Goal: Information Seeking & Learning: Learn about a topic

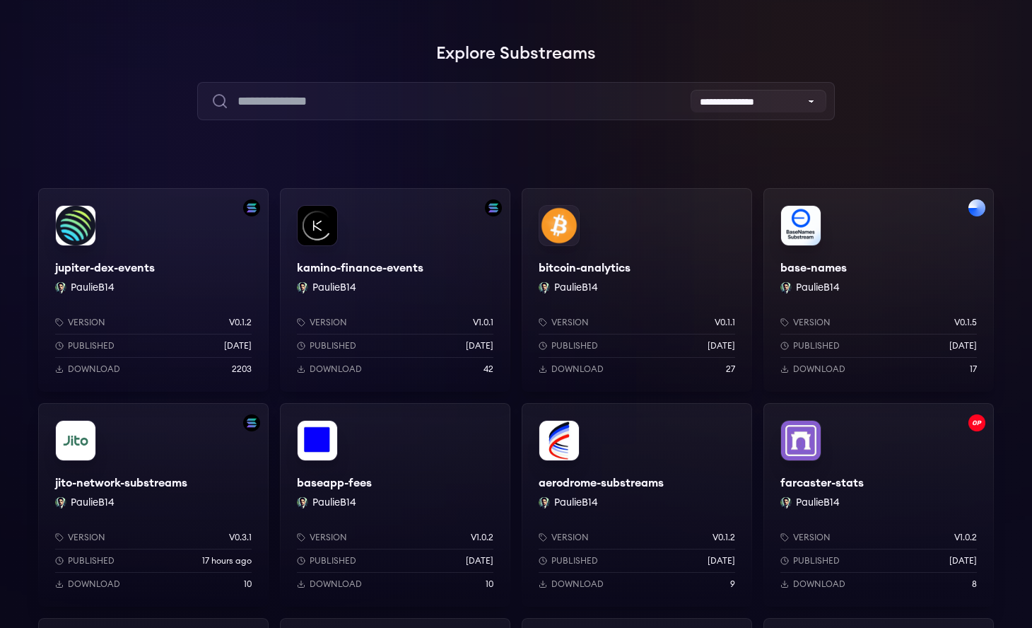
scroll to position [88, 0]
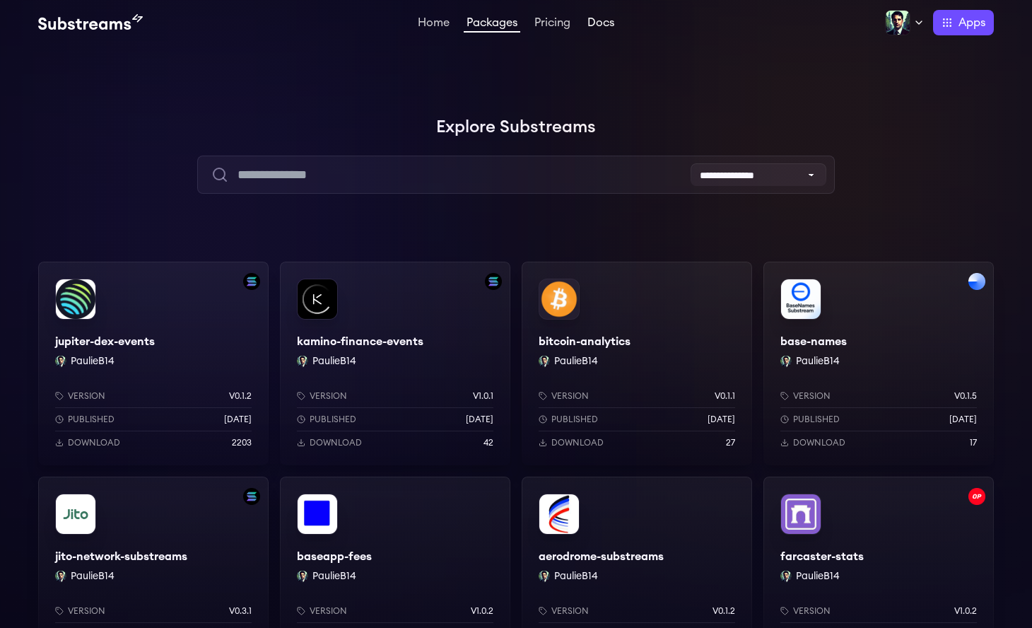
click at [597, 21] on link "Docs" at bounding box center [601, 24] width 33 height 14
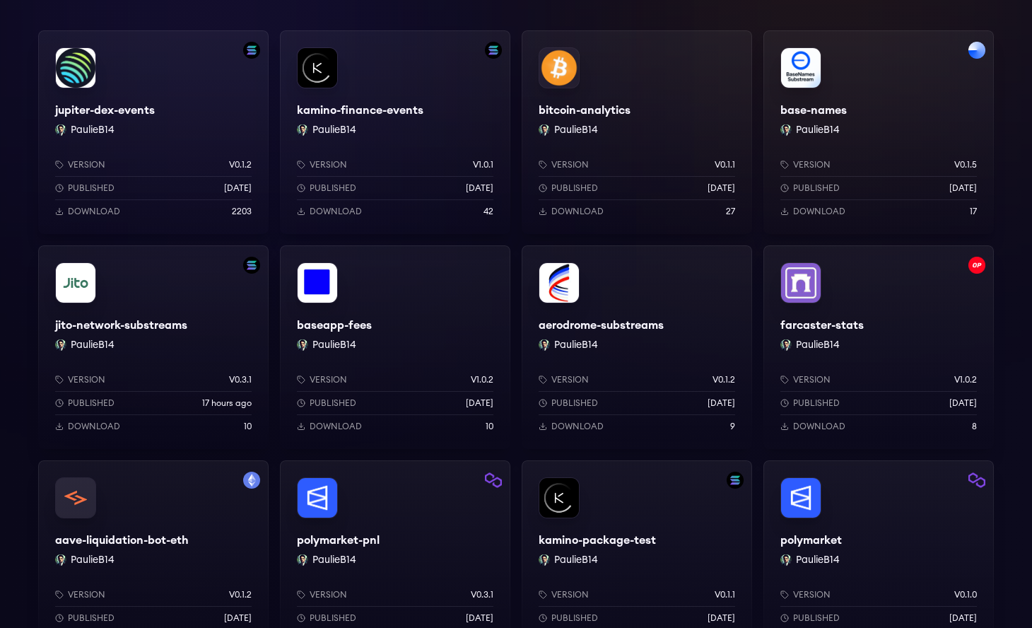
scroll to position [650, 0]
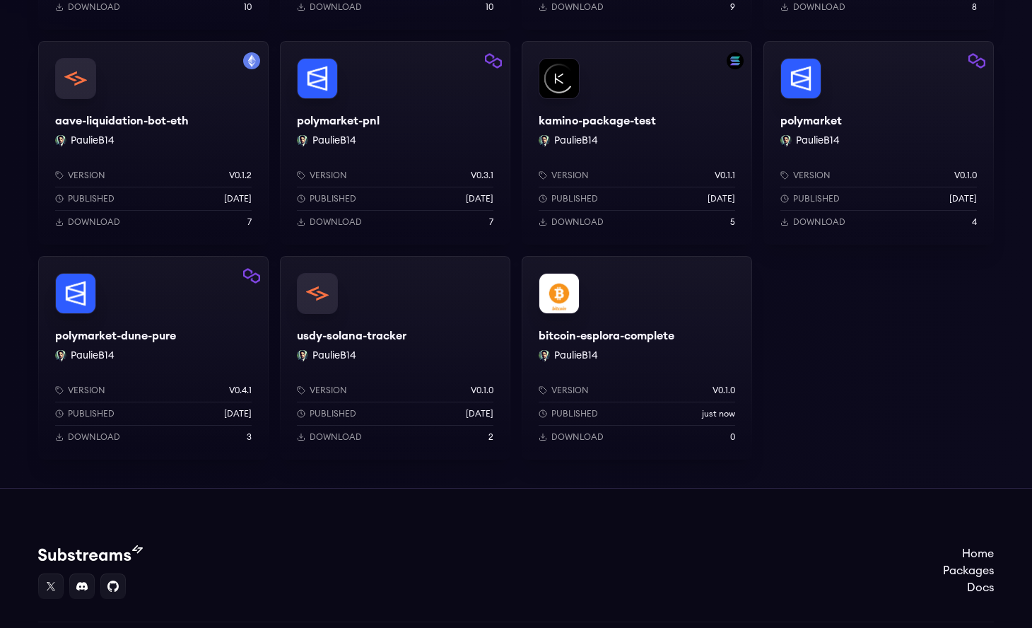
click at [627, 316] on div "bitcoin-esplora-complete PaulieB14 Version v0.1.0 Published just now Download 0" at bounding box center [637, 358] width 230 height 204
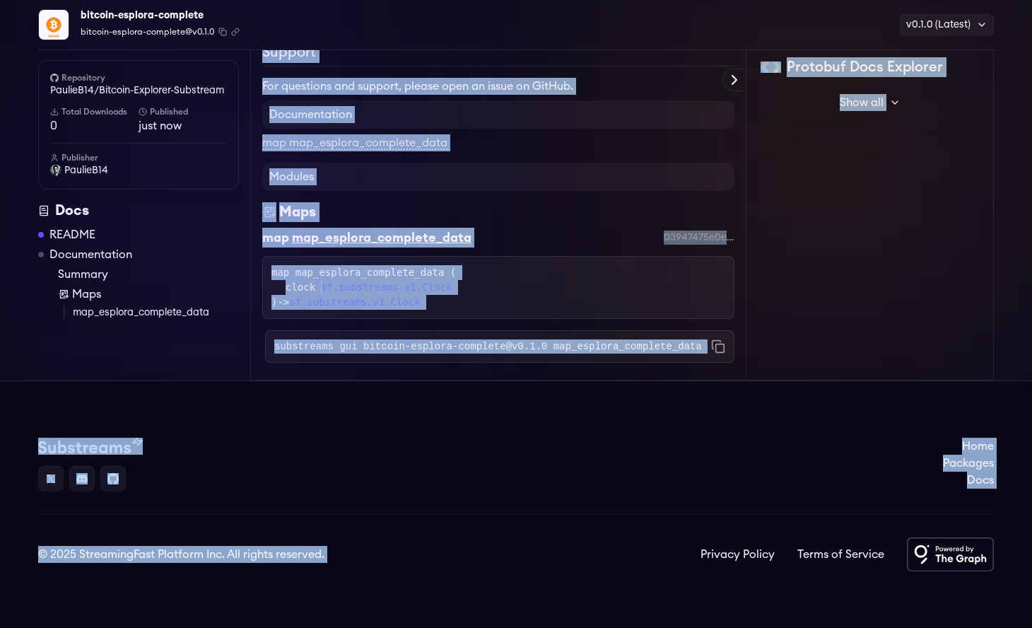
scroll to position [3427, 0]
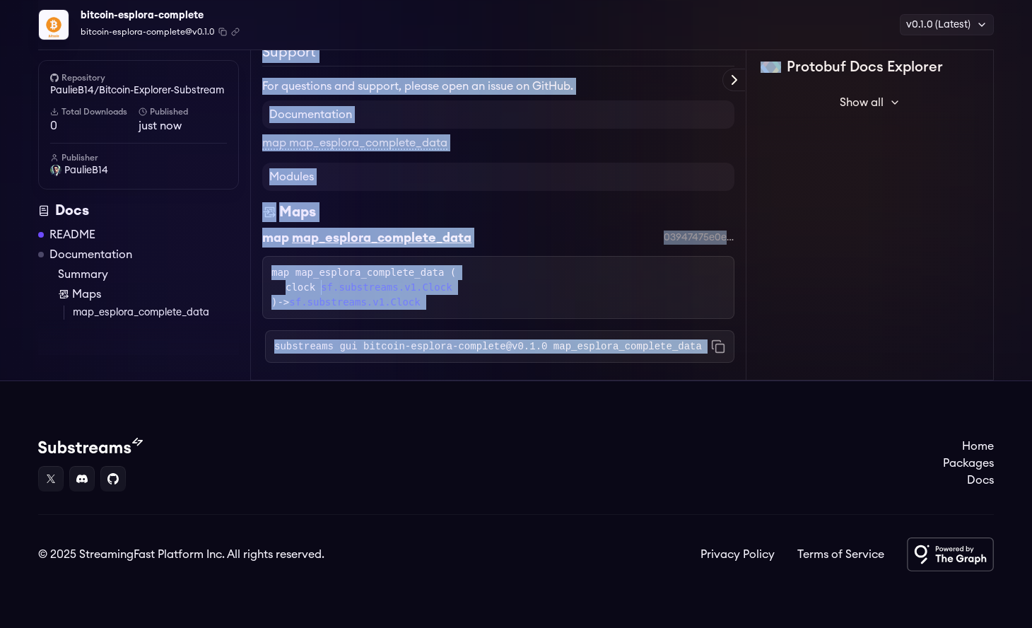
drag, startPoint x: 264, startPoint y: 182, endPoint x: 623, endPoint y: 294, distance: 375.6
copy div "Bitcoin Esplora Complete Substream A comprehensive Bitcoin blockchain data proc…"
click at [81, 168] on span "PaulieB14" at bounding box center [86, 170] width 44 height 14
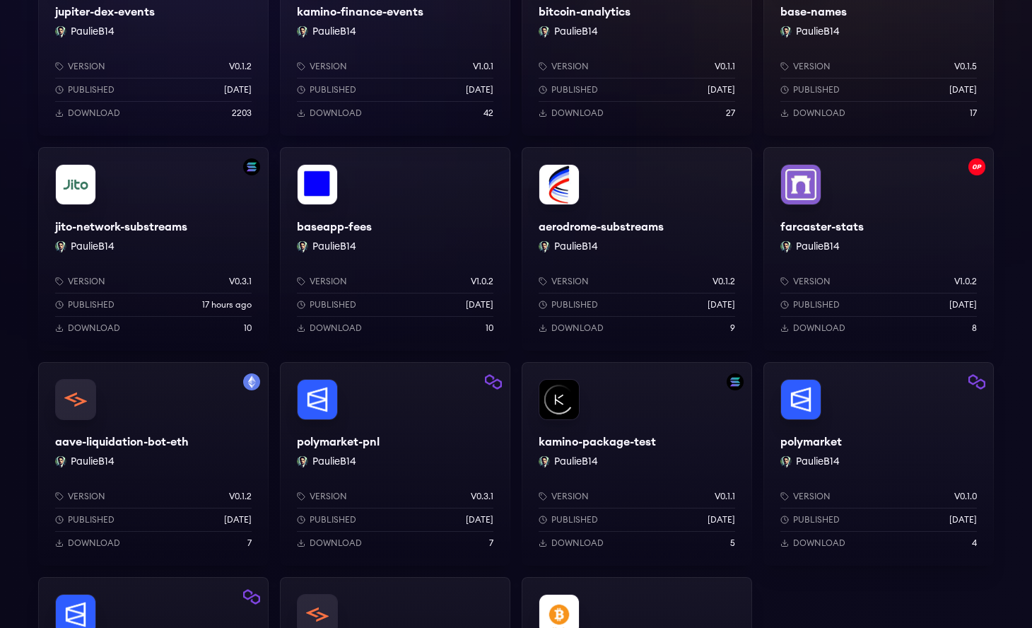
scroll to position [458, 0]
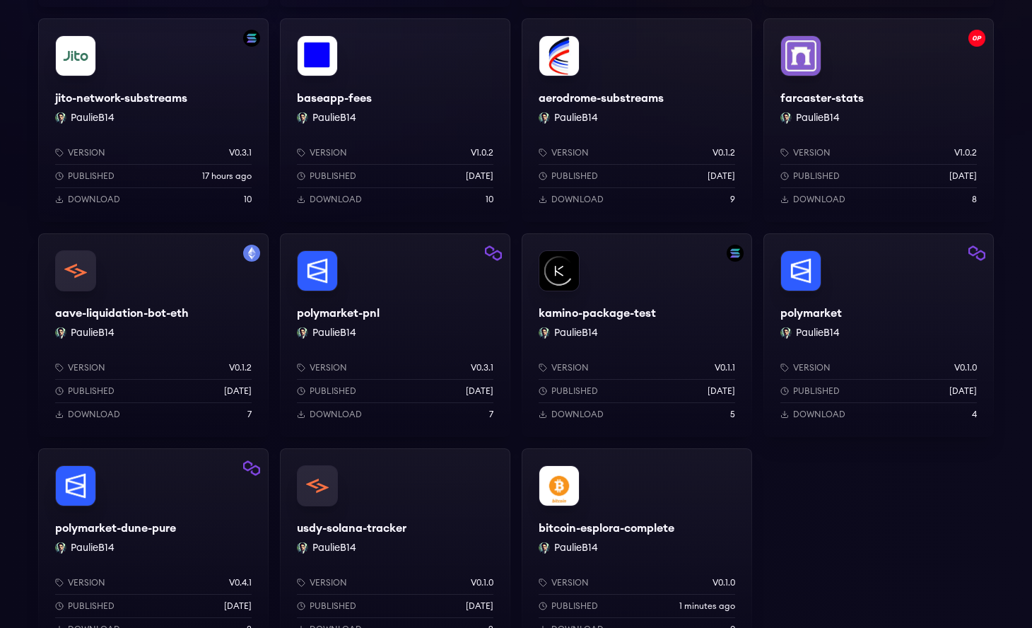
click at [648, 500] on div "bitcoin-esplora-complete PaulieB14 Version v0.1.0 Published 1 minutes ago Downl…" at bounding box center [637, 550] width 230 height 204
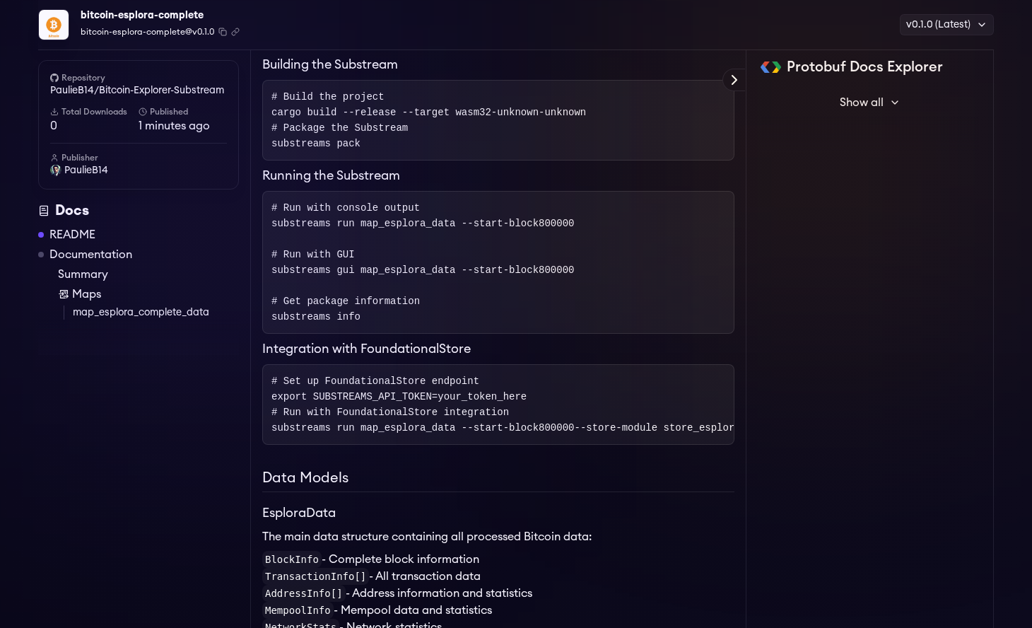
scroll to position [1253, 0]
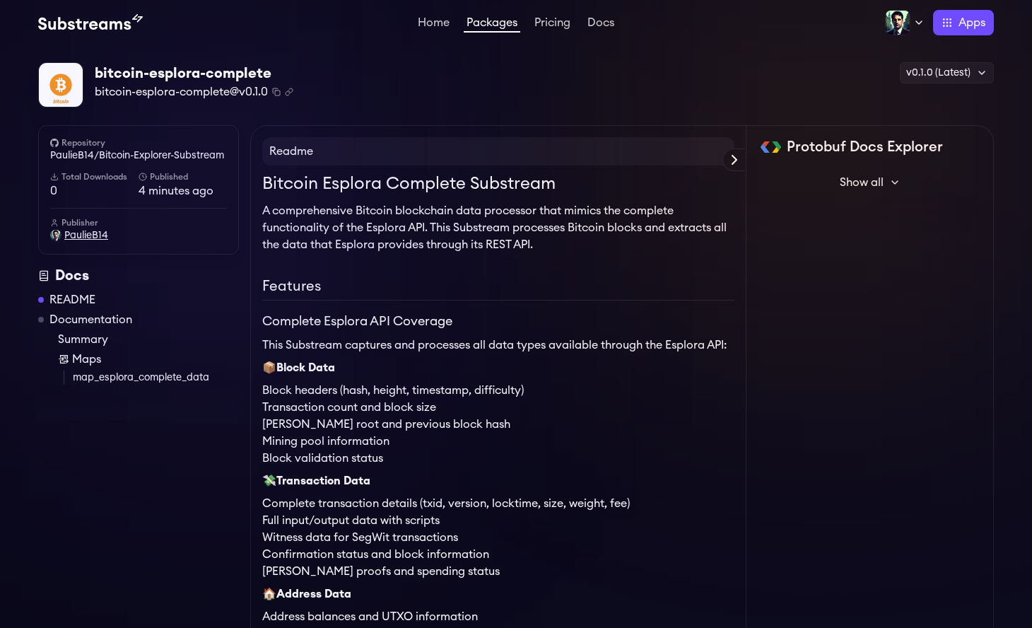
click at [90, 242] on span "PaulieB14" at bounding box center [86, 235] width 44 height 14
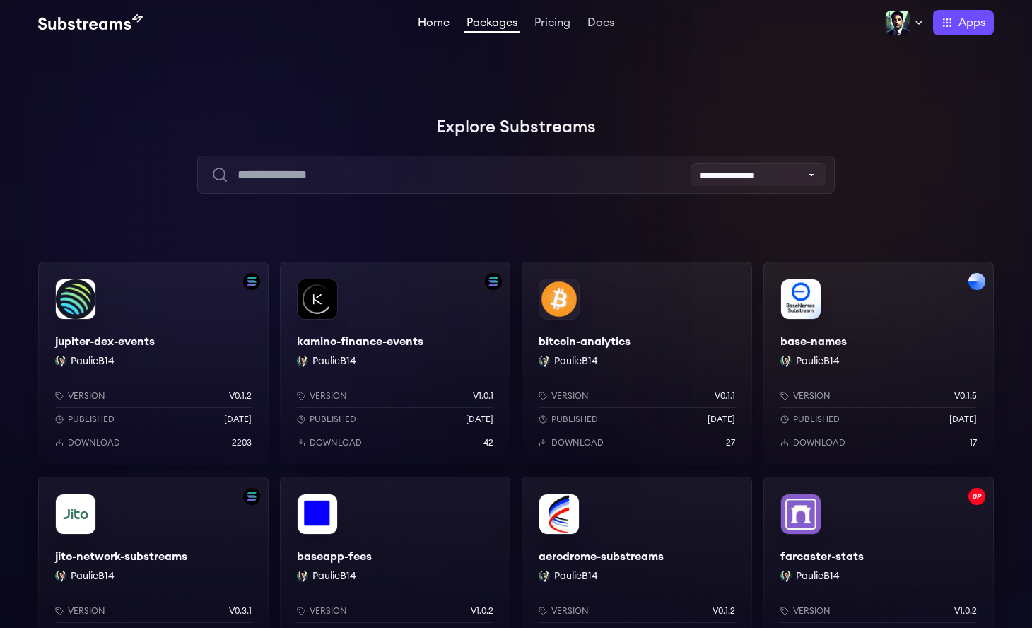
click at [426, 26] on link "Home" at bounding box center [433, 24] width 37 height 14
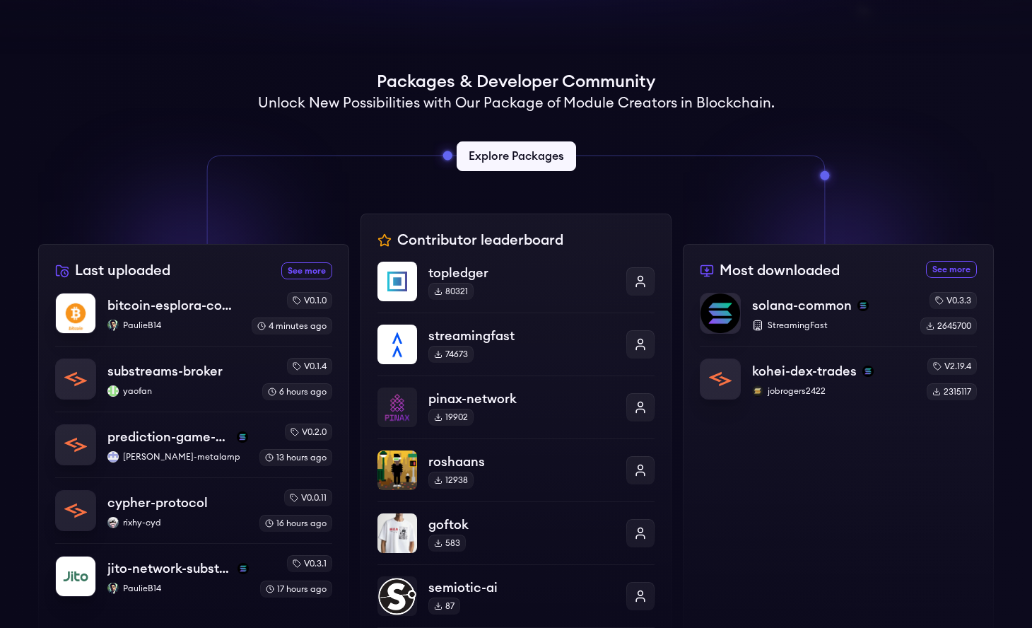
scroll to position [328, 0]
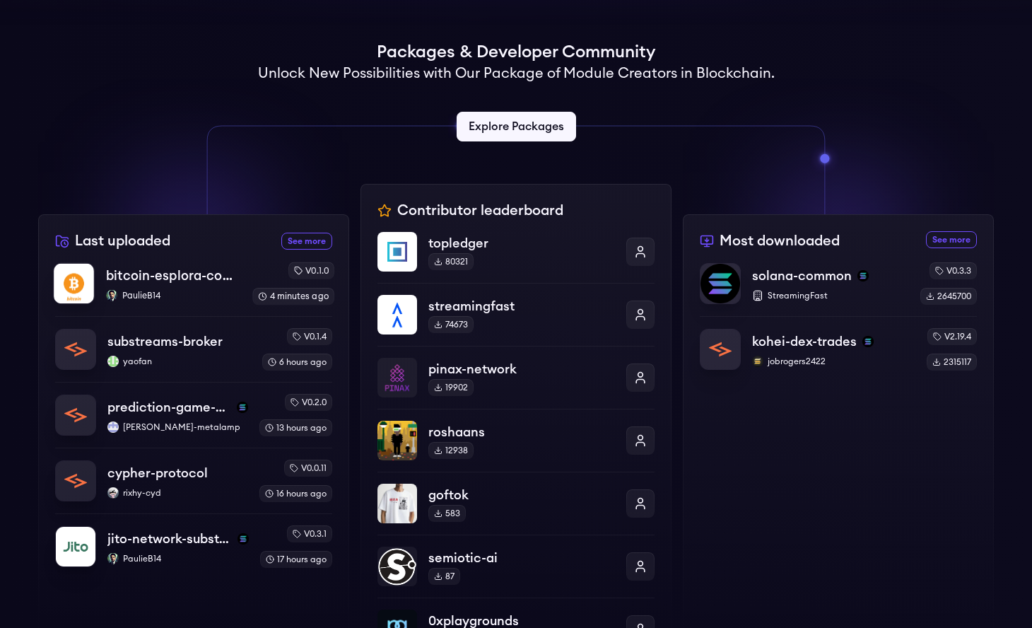
click at [197, 291] on p "PaulieB14" at bounding box center [173, 295] width 135 height 11
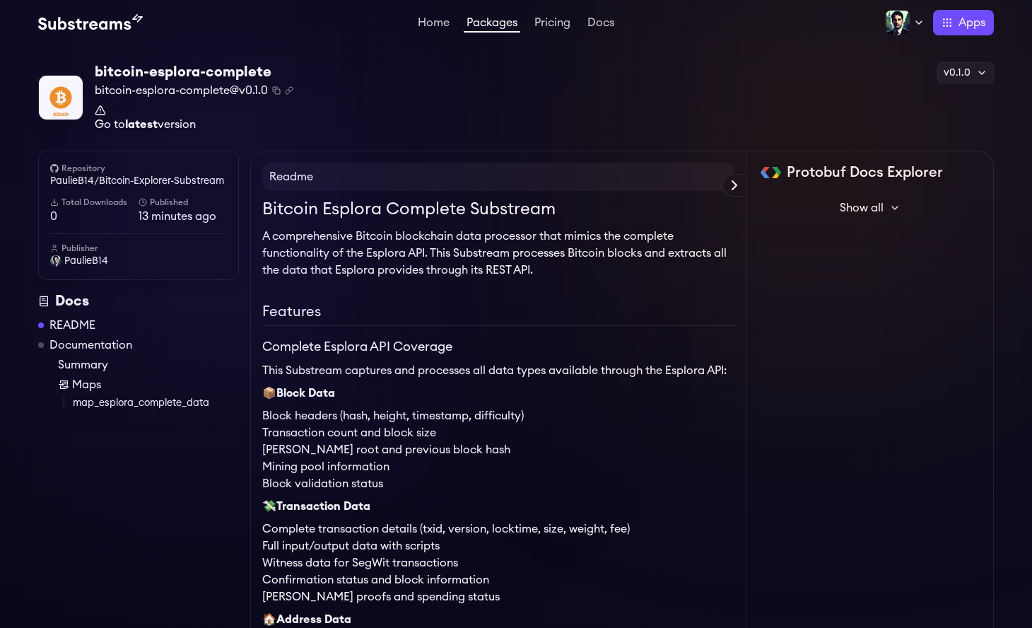
click at [152, 124] on strong "latest" at bounding box center [141, 124] width 33 height 11
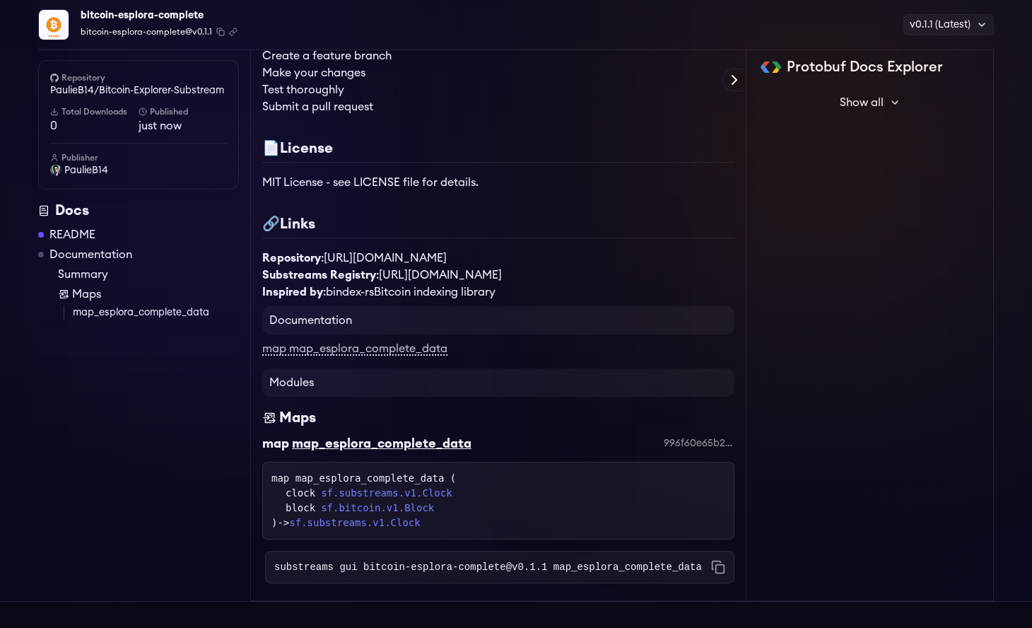
scroll to position [2049, 0]
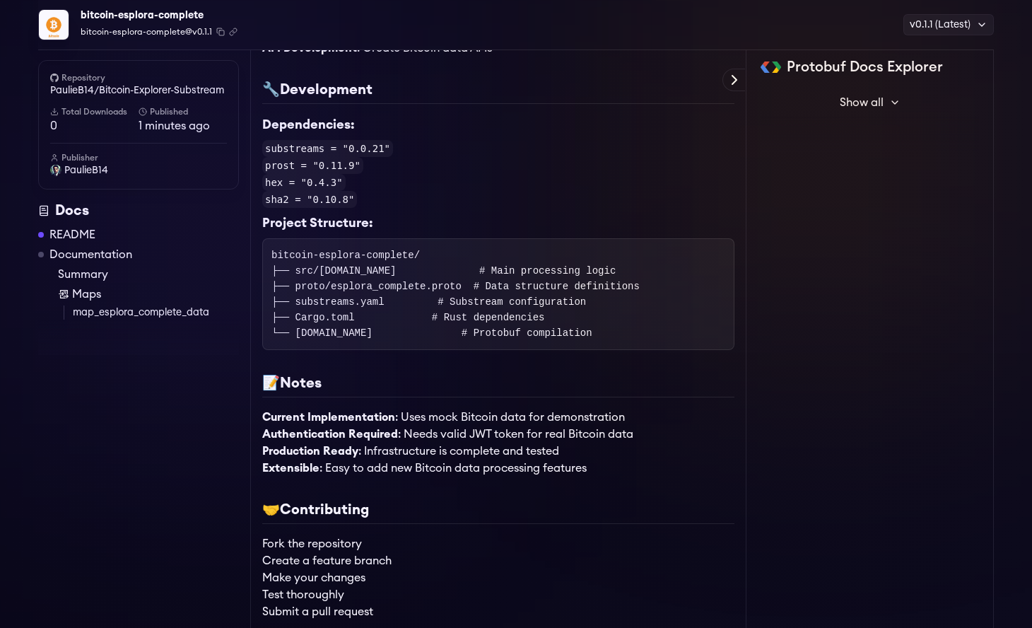
scroll to position [1871, 0]
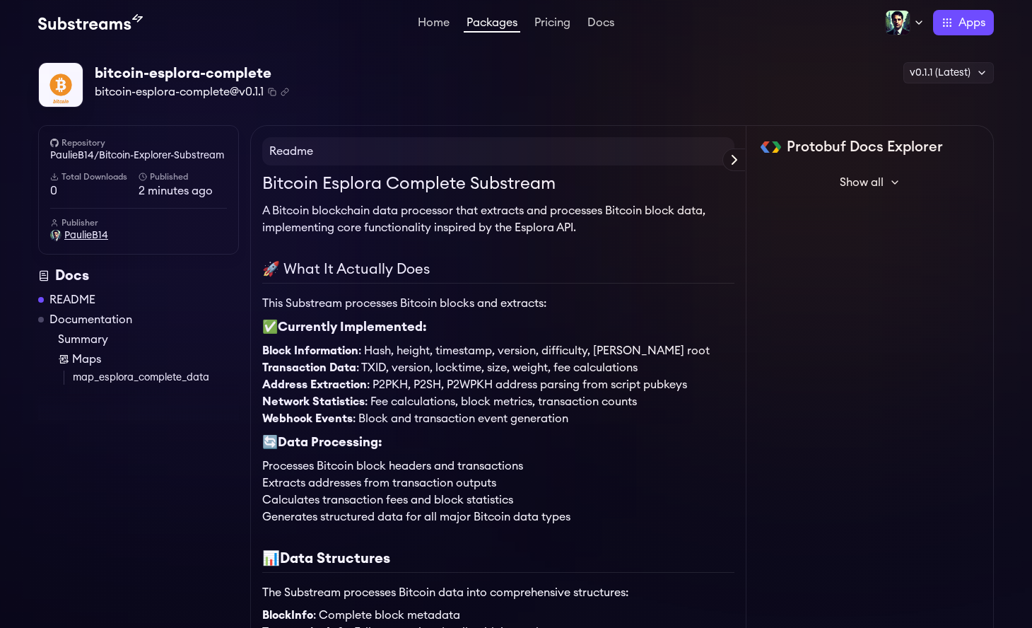
click at [87, 236] on span "PaulieB14" at bounding box center [86, 235] width 44 height 14
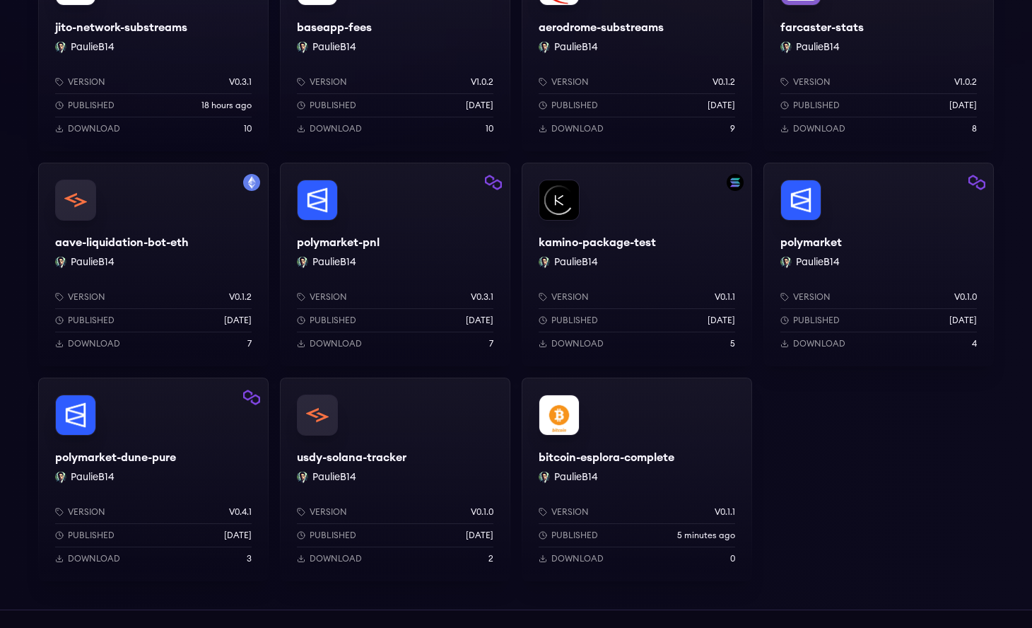
scroll to position [551, 0]
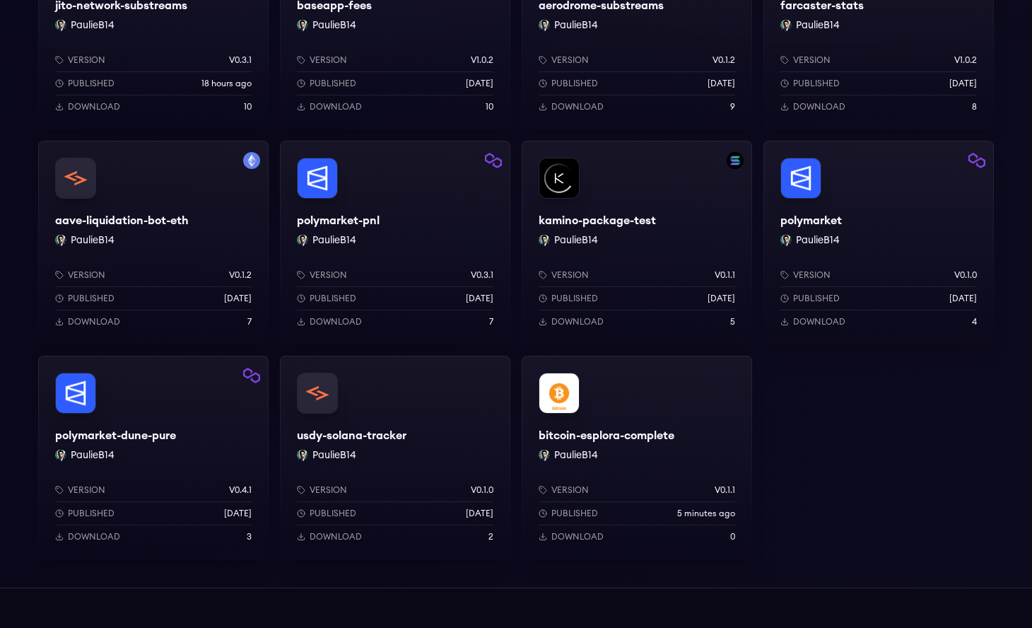
click at [643, 444] on div "bitcoin-esplora-complete PaulieB14 Version v0.1.1 Published 5 minutes ago Downl…" at bounding box center [637, 458] width 230 height 204
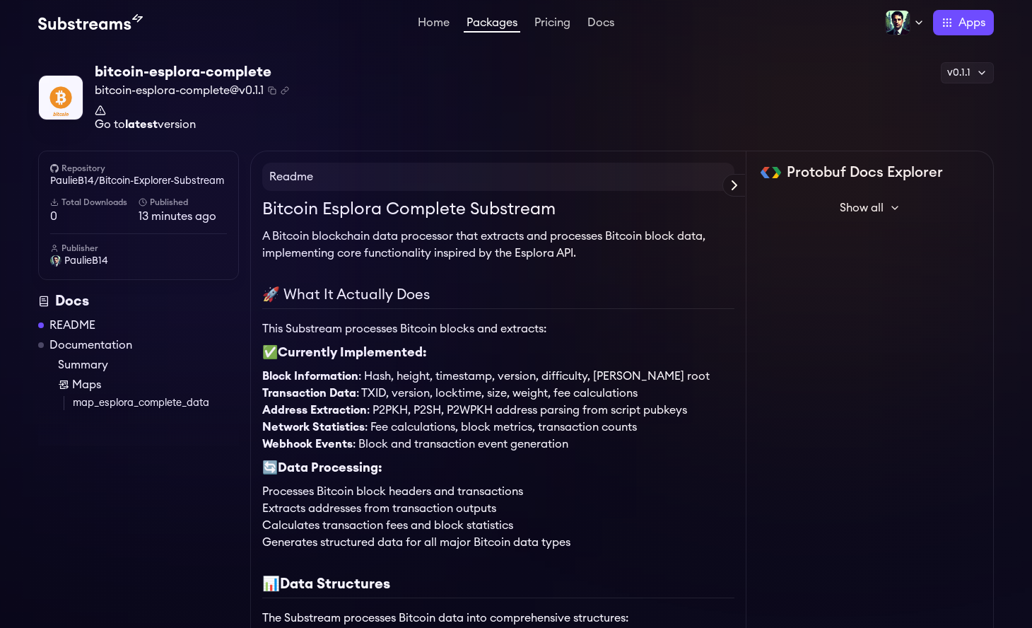
click at [144, 123] on strong "latest" at bounding box center [141, 124] width 33 height 11
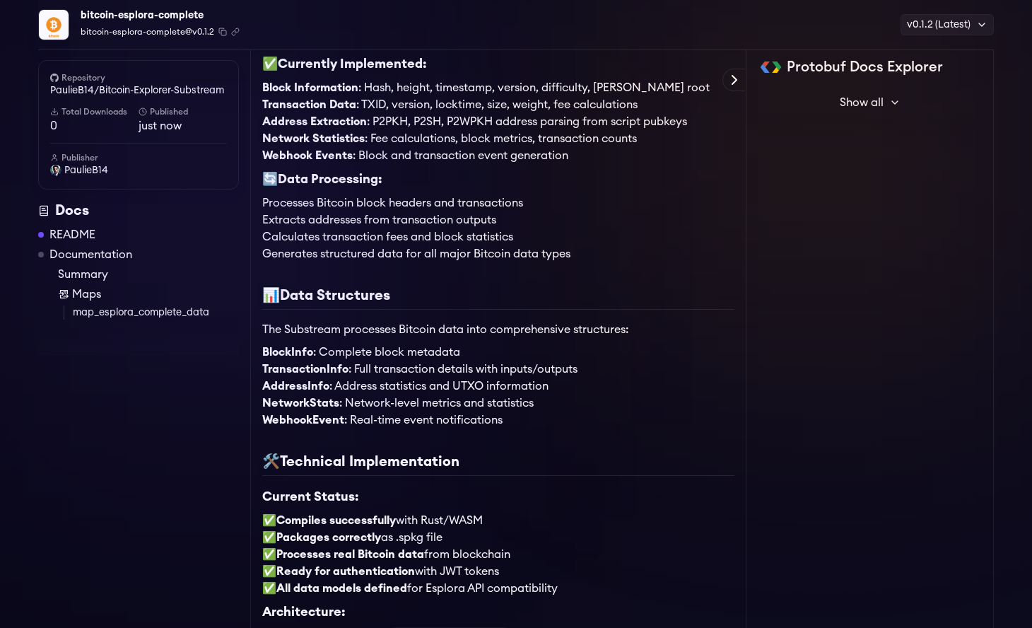
scroll to position [36, 0]
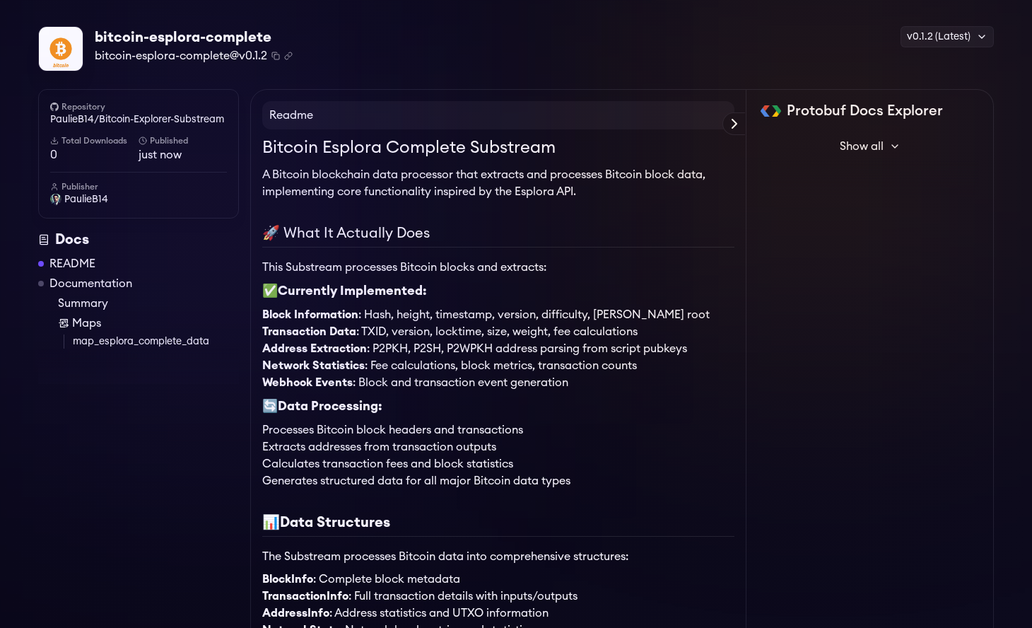
click at [508, 411] on h3 "🔄 Data Processing:" at bounding box center [498, 406] width 472 height 19
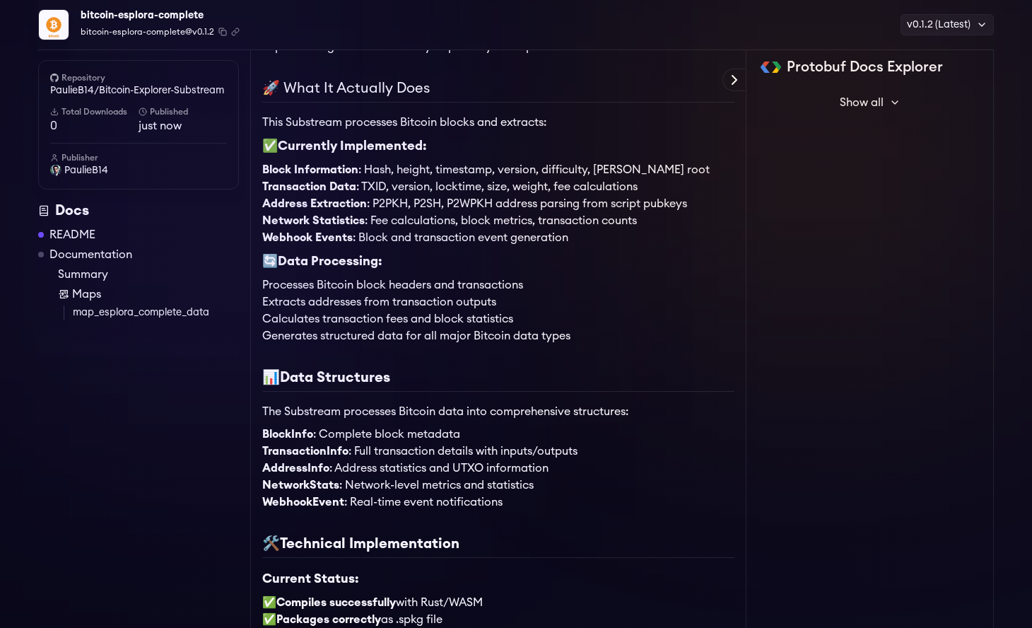
scroll to position [0, 0]
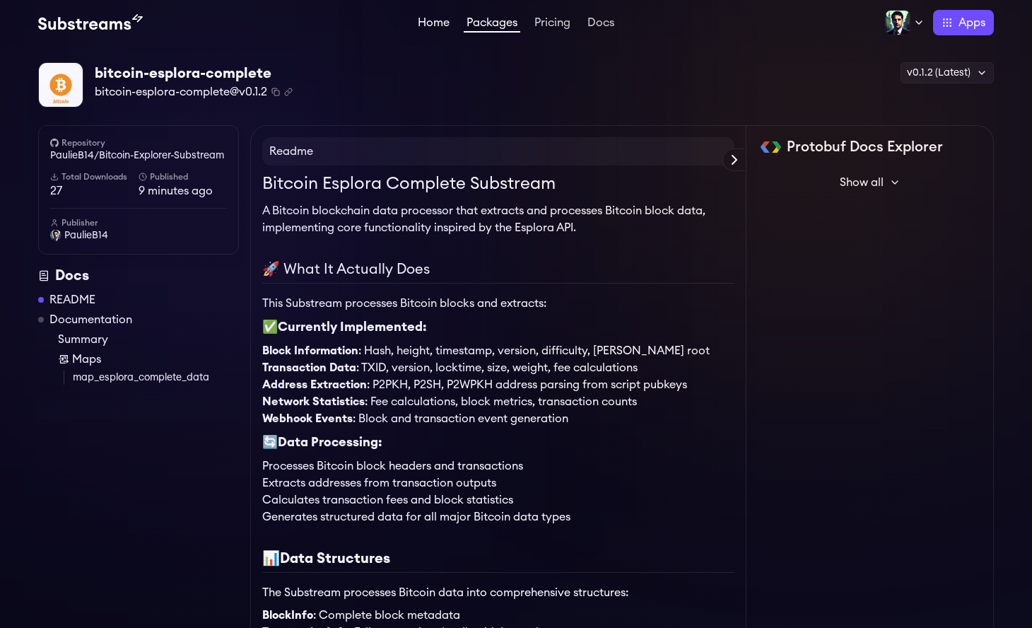
click at [433, 23] on link "Home" at bounding box center [433, 24] width 37 height 14
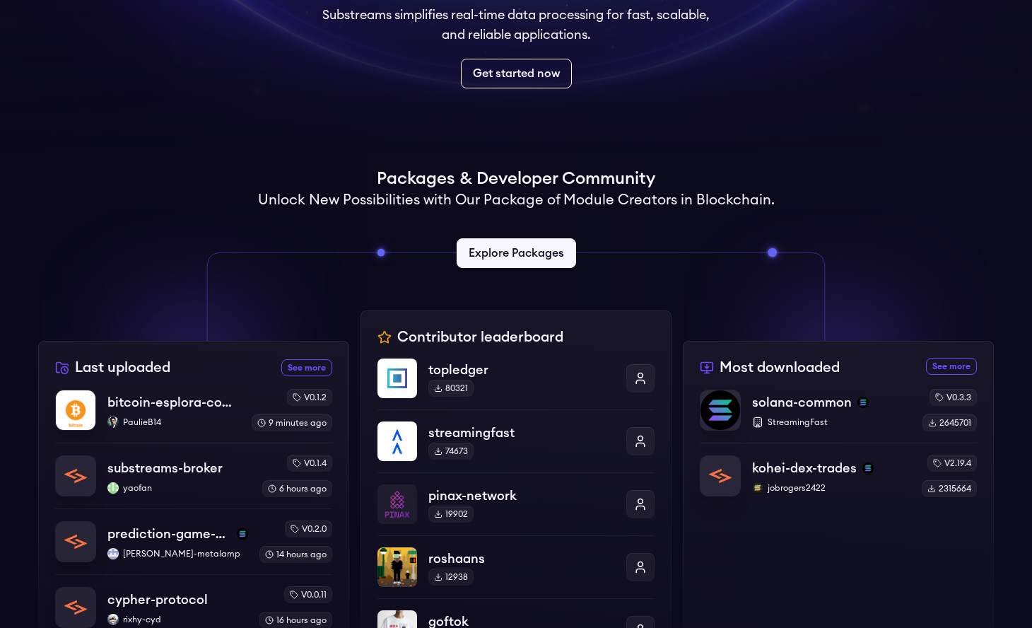
scroll to position [465, 0]
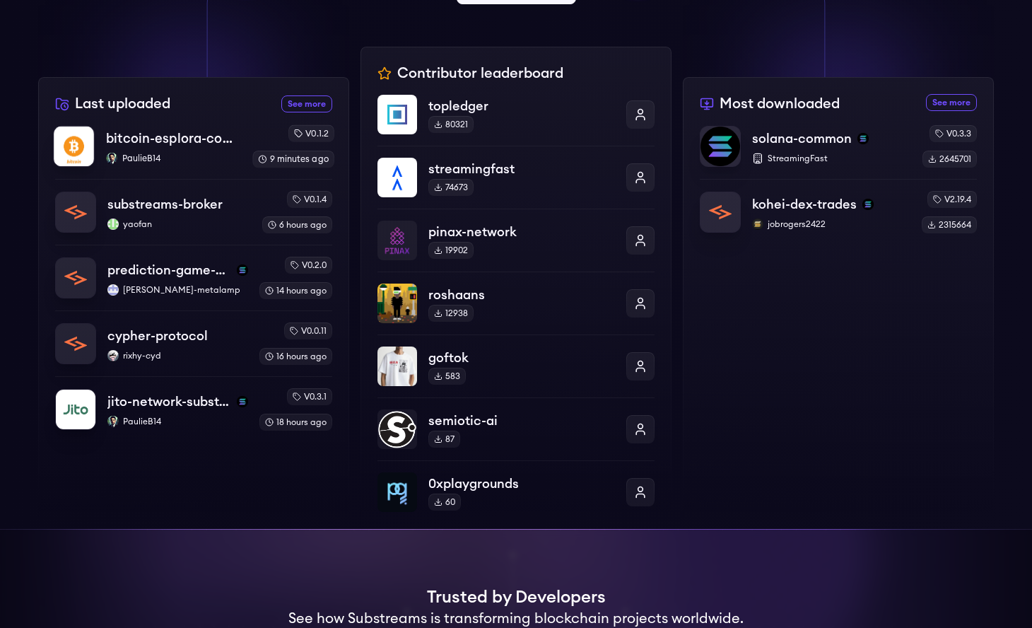
click at [206, 161] on p "PaulieB14" at bounding box center [173, 158] width 135 height 11
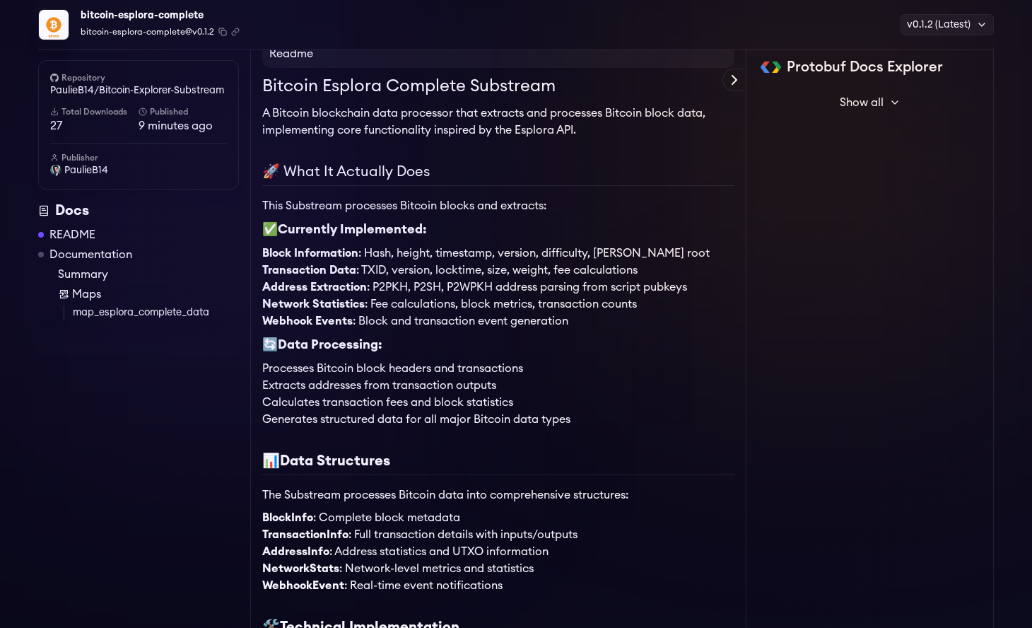
scroll to position [176, 0]
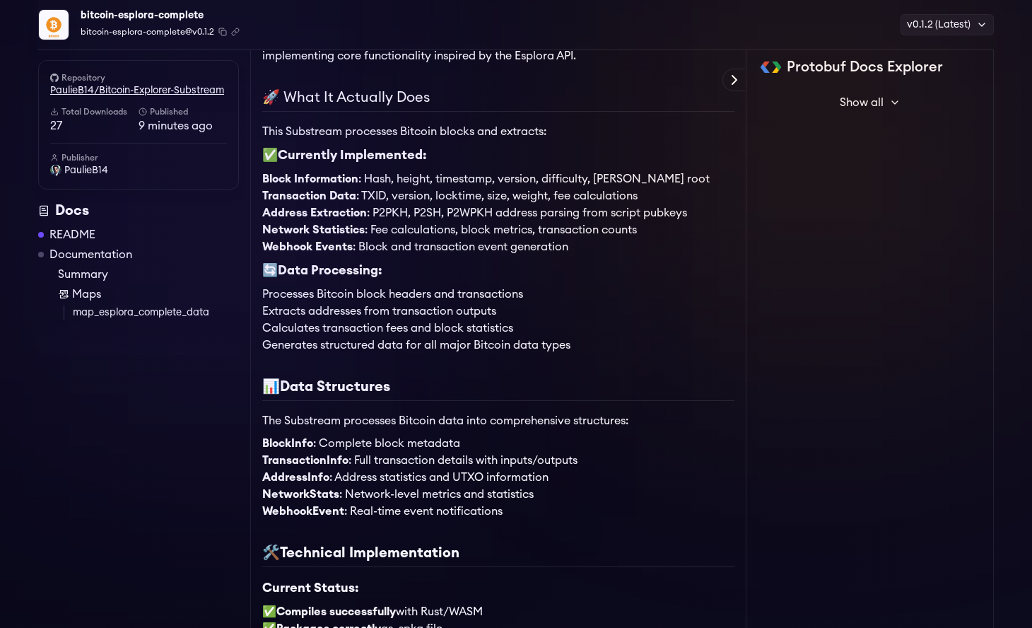
click at [112, 95] on link "PaulieB14/Bitcoin-Explorer-Substream" at bounding box center [138, 90] width 177 height 14
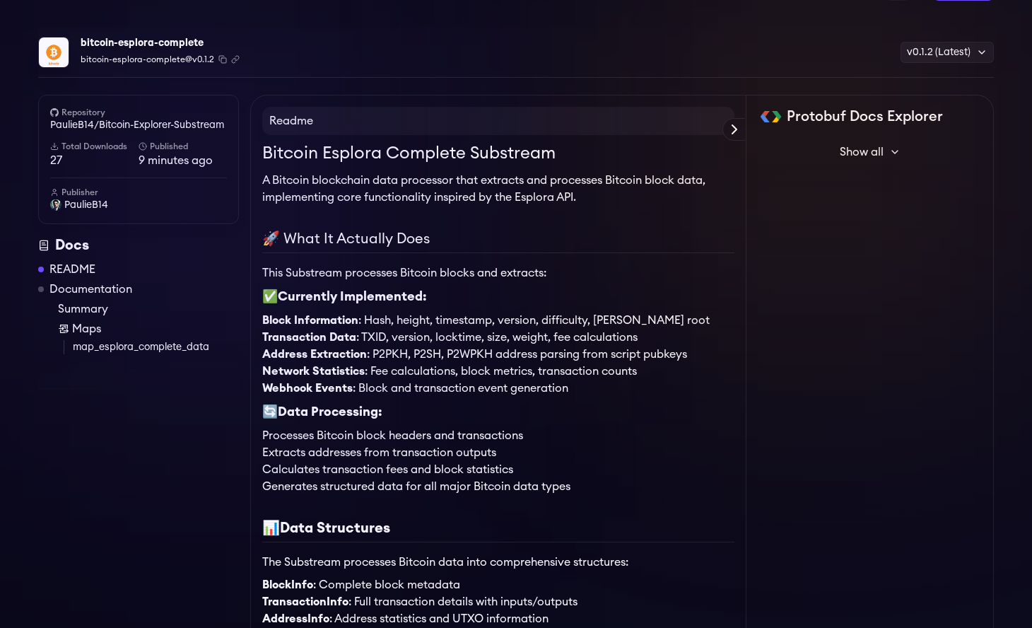
scroll to position [0, 0]
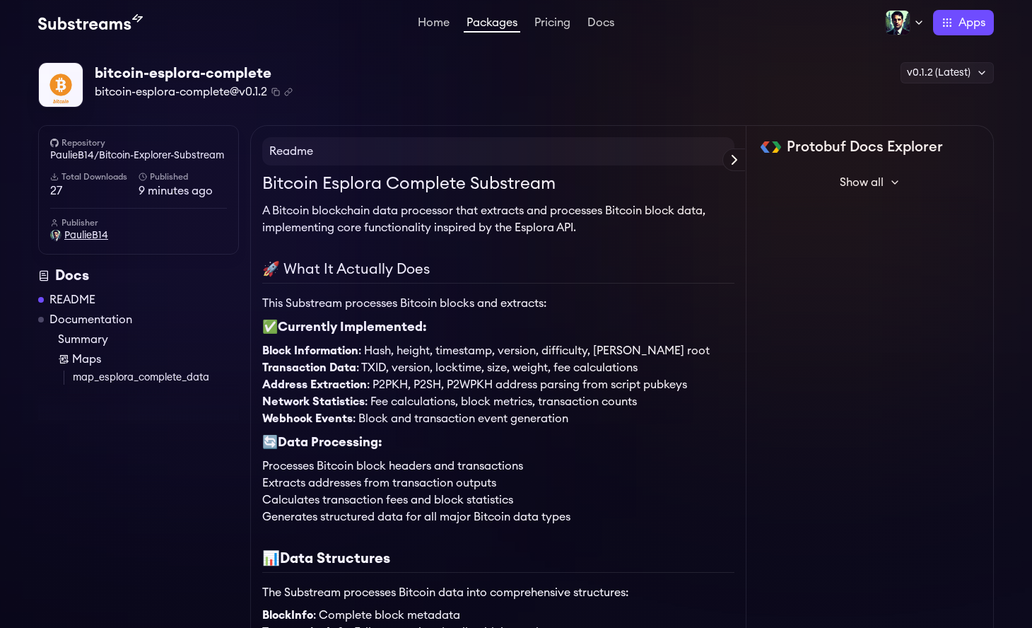
click at [71, 235] on span "PaulieB14" at bounding box center [86, 235] width 44 height 14
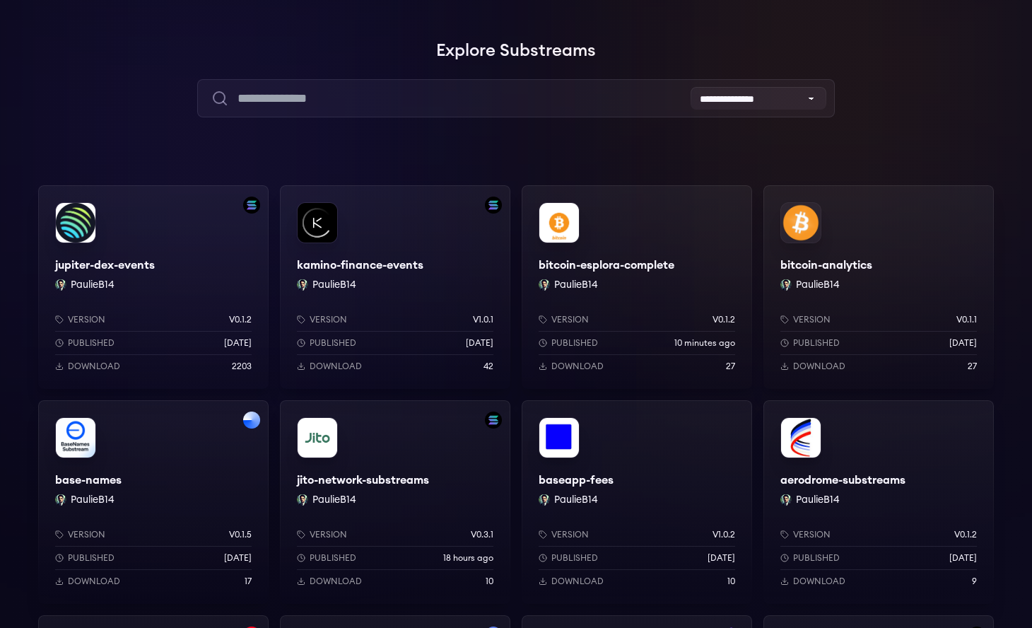
scroll to position [141, 0]
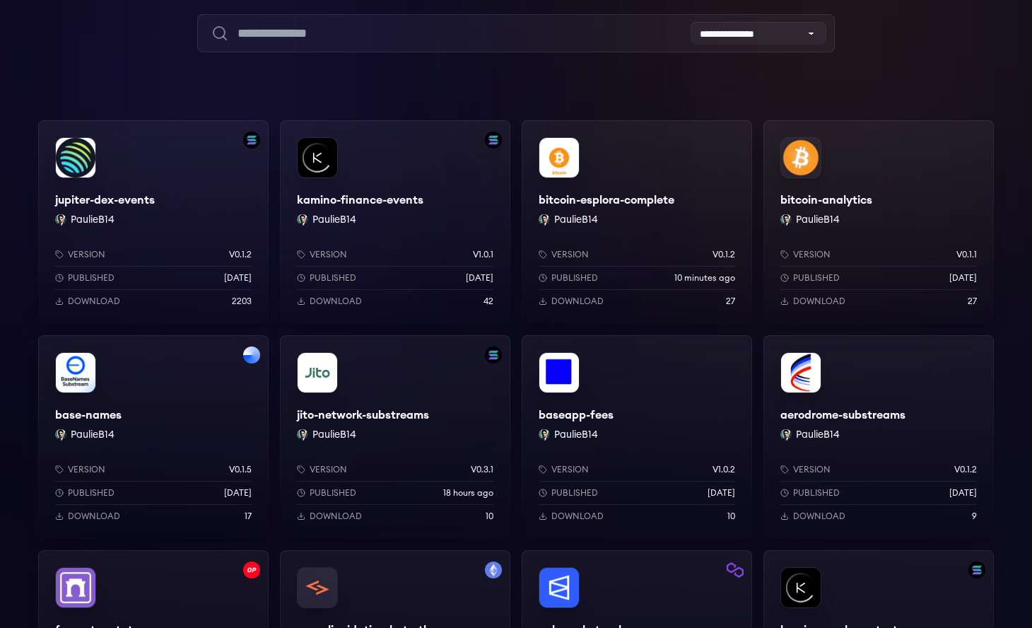
click at [664, 229] on div "Version v0.1.2 Published 10 minutes ago Download 27" at bounding box center [637, 275] width 230 height 98
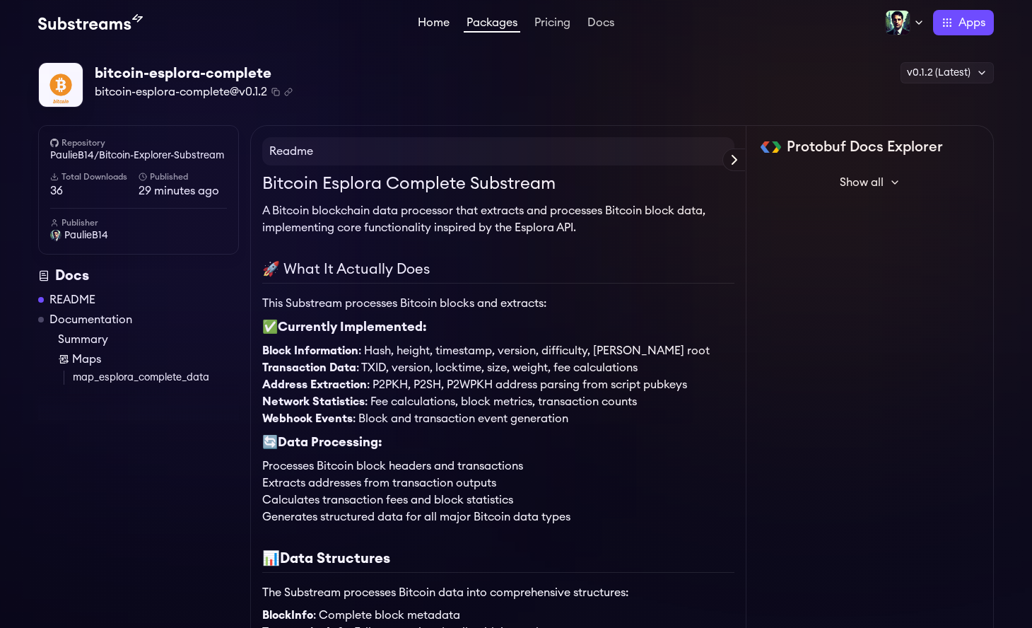
click at [424, 21] on link "Home" at bounding box center [433, 24] width 37 height 14
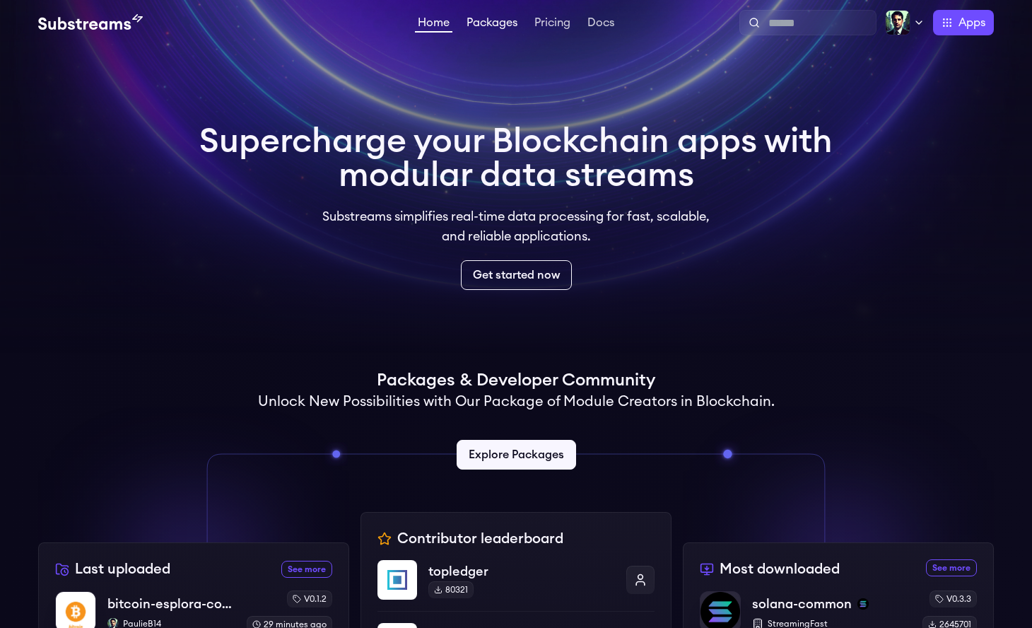
click at [490, 25] on link "Packages" at bounding box center [492, 24] width 57 height 14
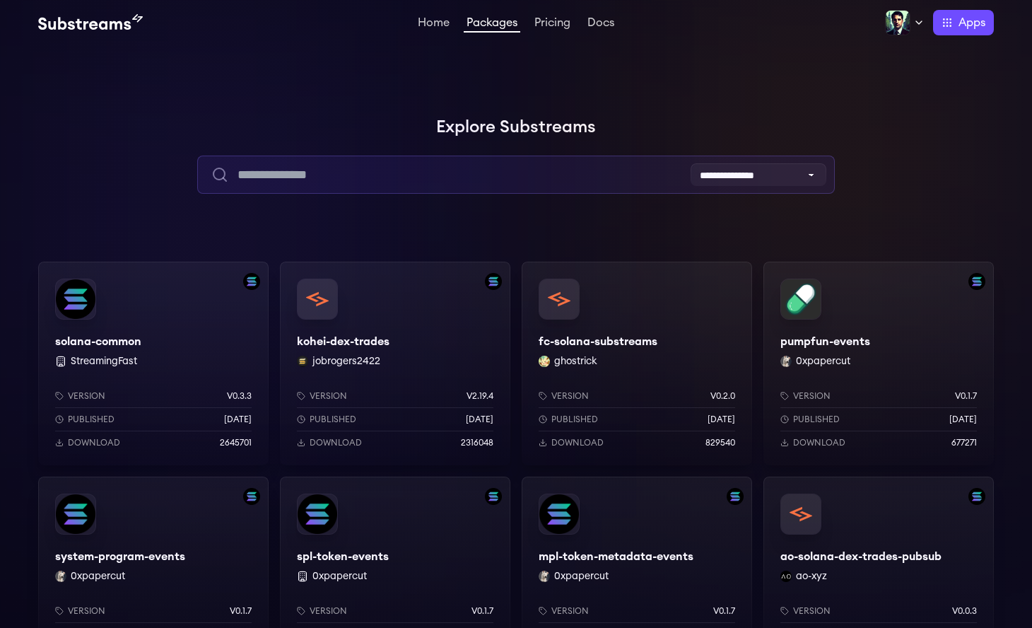
click at [392, 168] on input "text" at bounding box center [515, 175] width 637 height 38
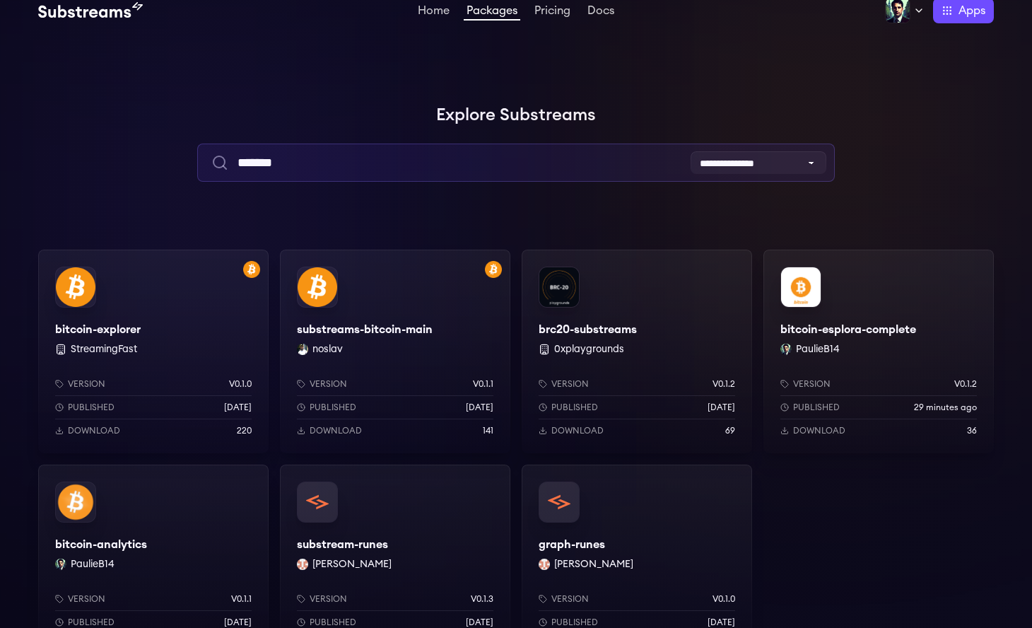
scroll to position [14, 0]
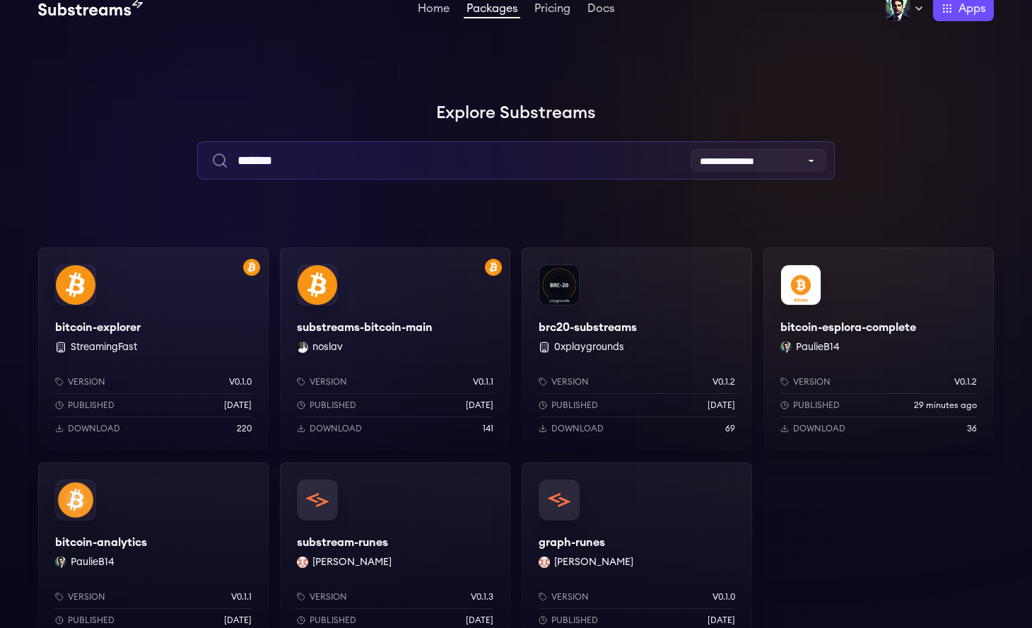
type input "*******"
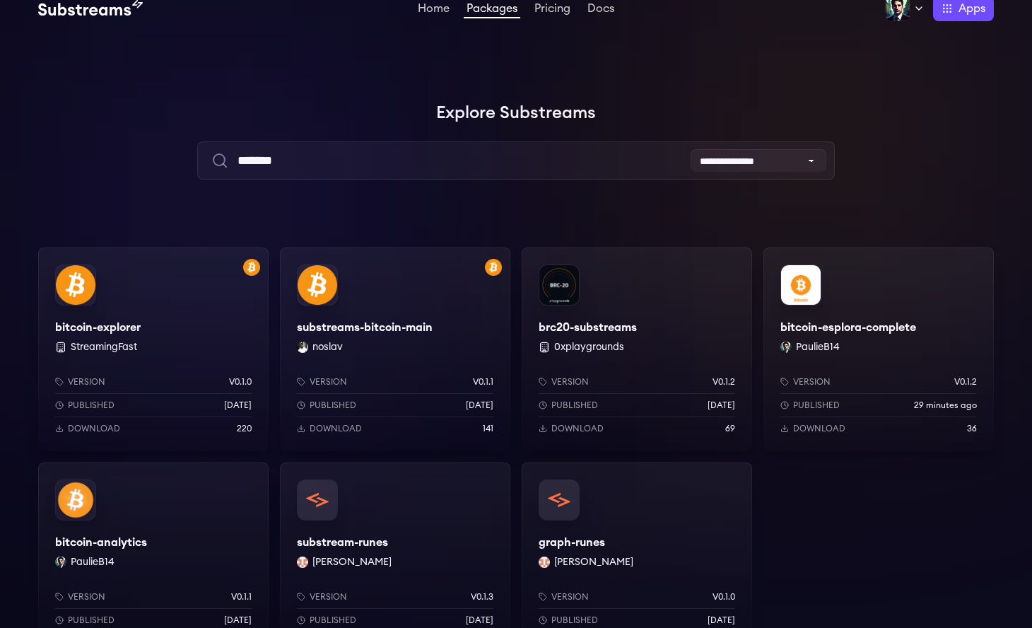
click at [407, 320] on div "substreams-bitcoin-main noslav Version v0.1.1 Published 1 months ago Download 1…" at bounding box center [395, 349] width 230 height 204
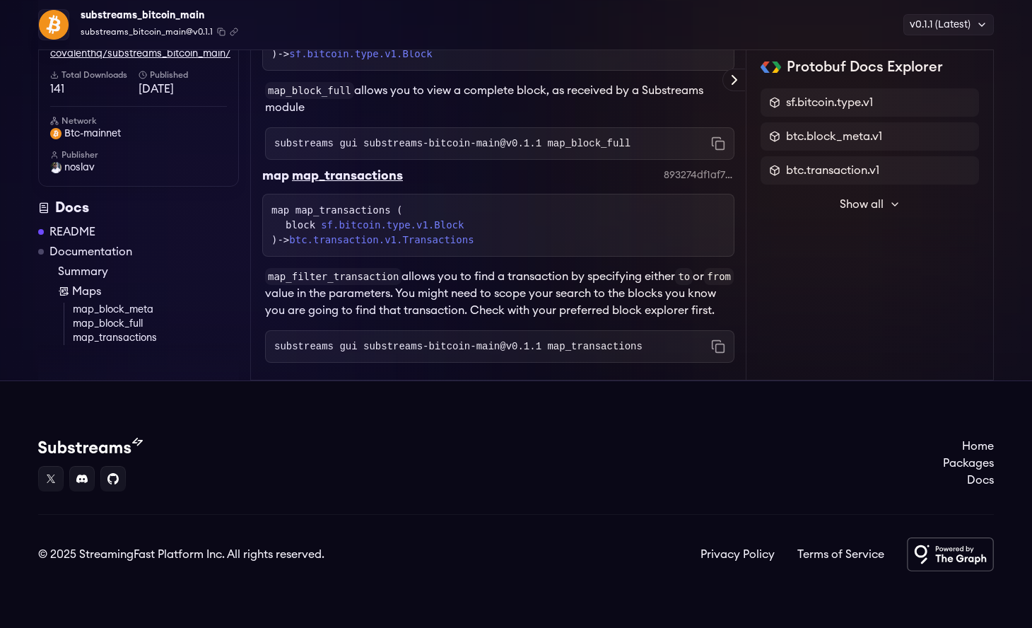
scroll to position [3316, 0]
drag, startPoint x: 40, startPoint y: 86, endPoint x: 232, endPoint y: 92, distance: 192.4
click at [232, 92] on div "Repository covalenthq/substreams_bitcoin_main/ Total Downloads 141 Published [D…" at bounding box center [138, 104] width 201 height 163
copy link "covalenthq/substreams_bitcoin_main/"
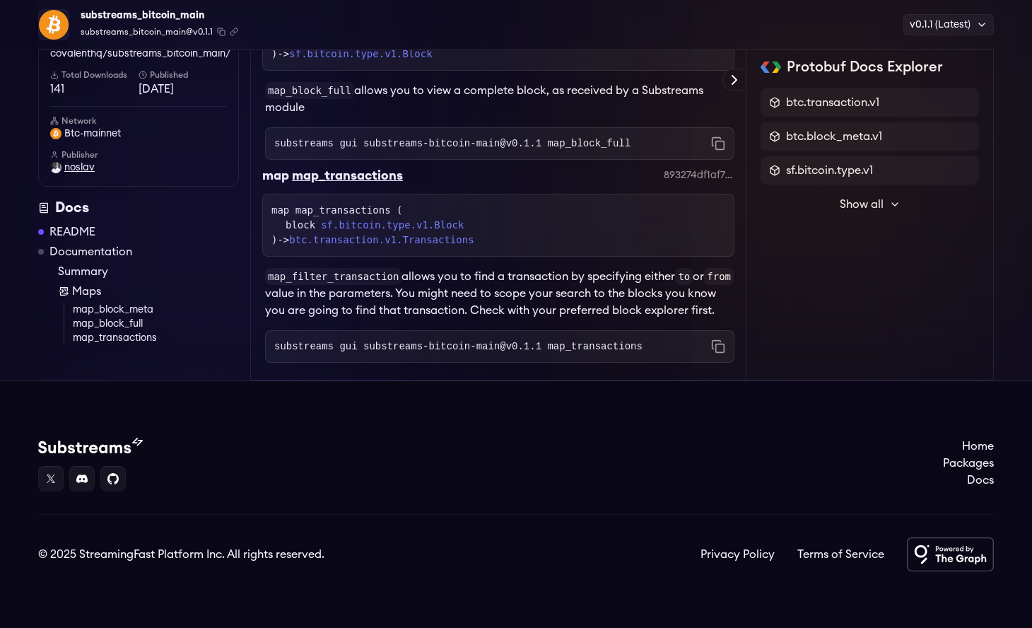
click at [83, 175] on span "noslav" at bounding box center [79, 167] width 30 height 14
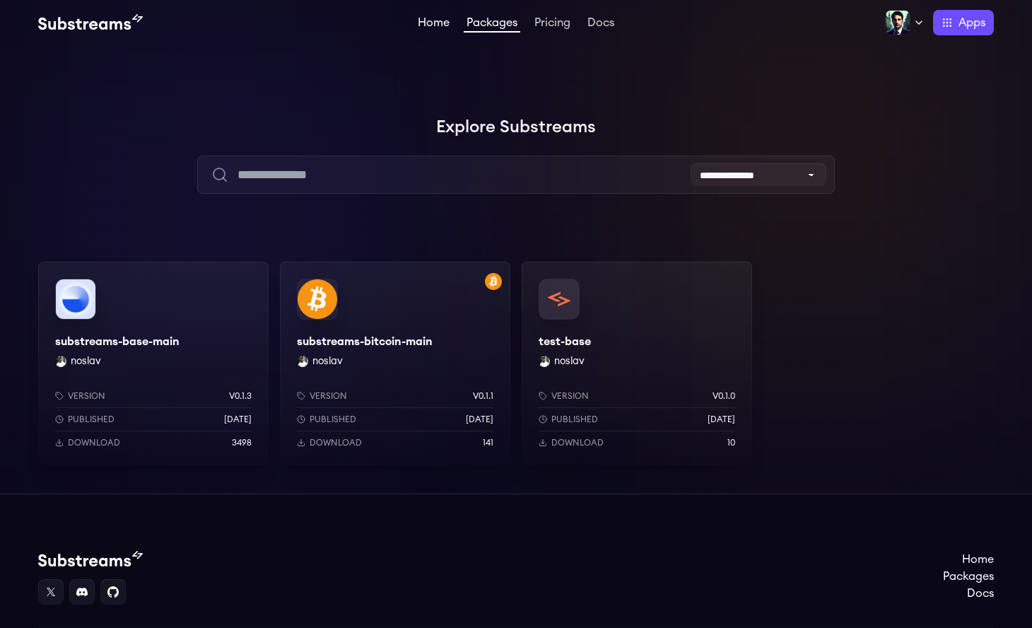
click at [436, 19] on link "Home" at bounding box center [433, 24] width 37 height 14
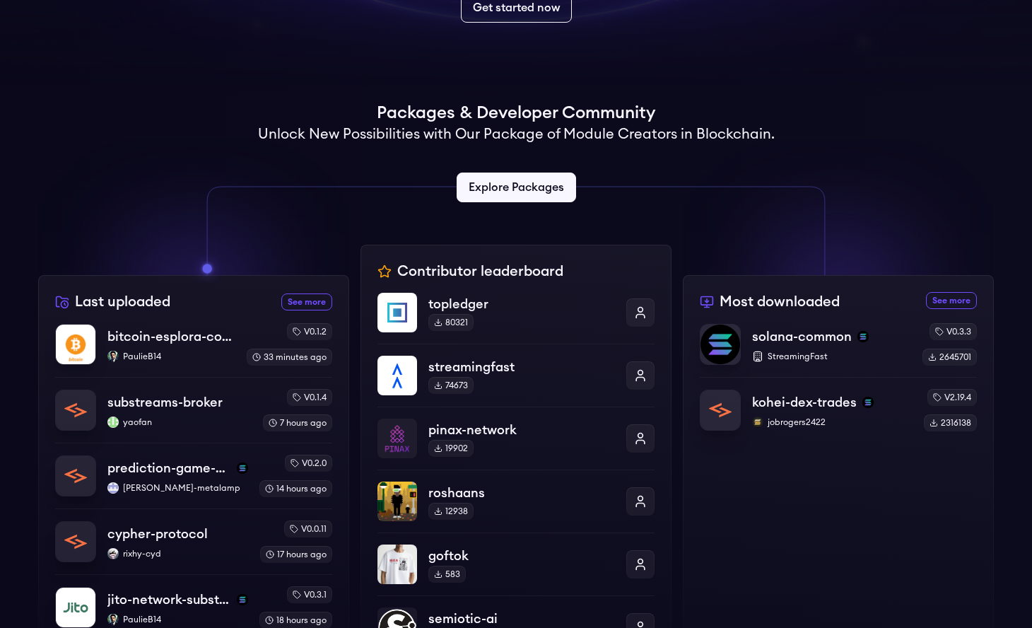
scroll to position [276, 0]
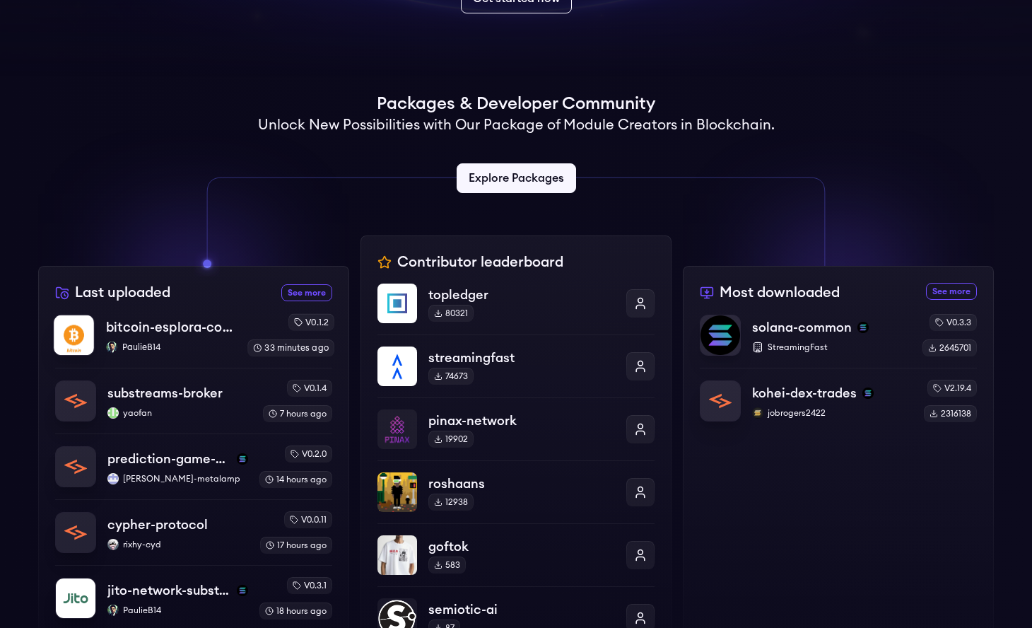
click at [168, 349] on p "PaulieB14" at bounding box center [171, 346] width 130 height 11
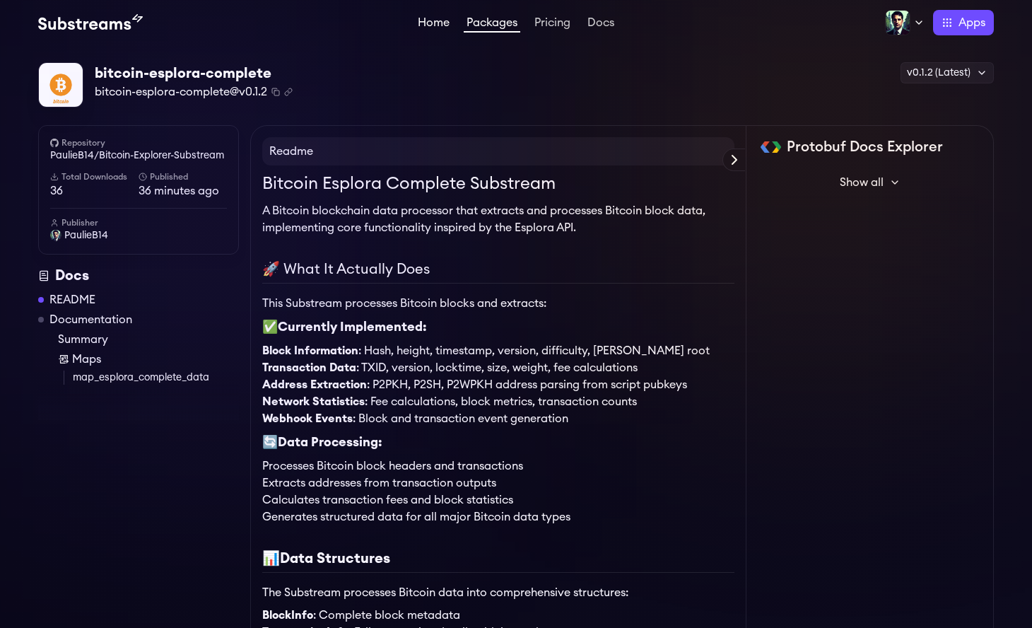
click at [432, 22] on link "Home" at bounding box center [433, 24] width 37 height 14
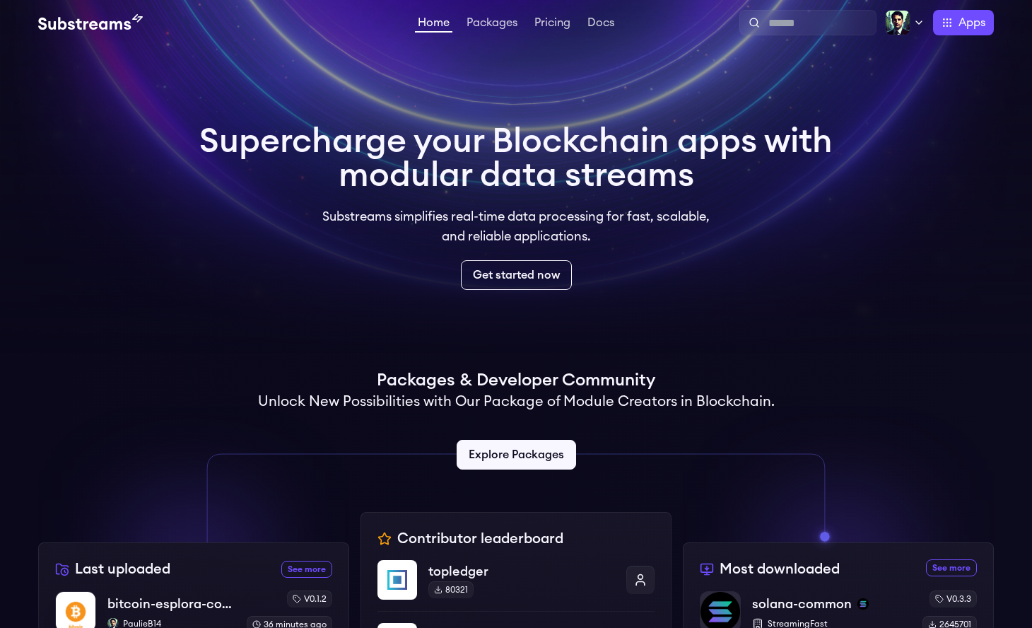
scroll to position [461, 0]
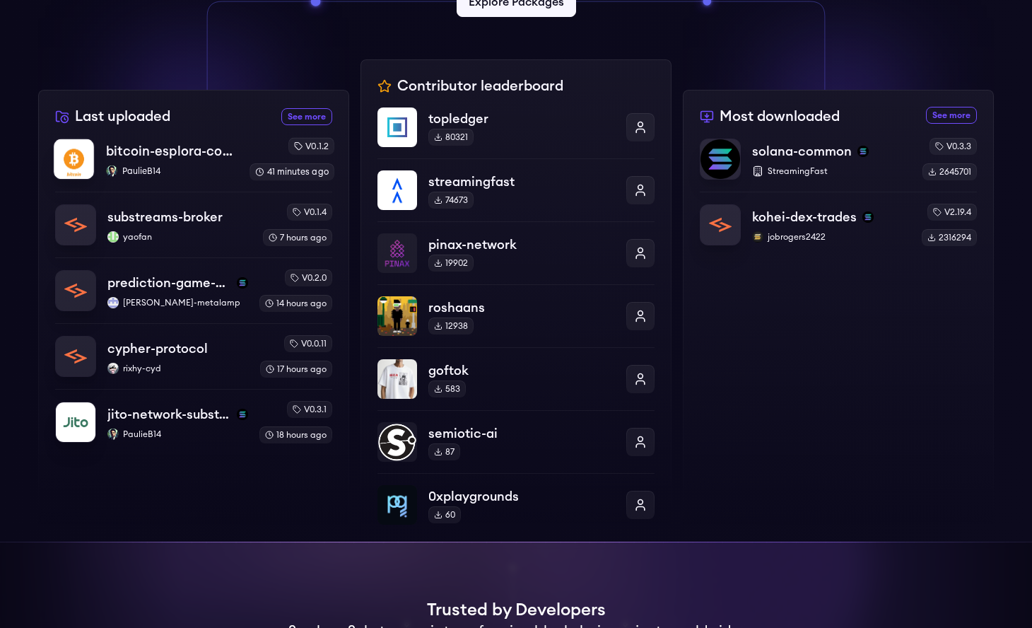
click at [171, 167] on p "PaulieB14" at bounding box center [172, 170] width 132 height 11
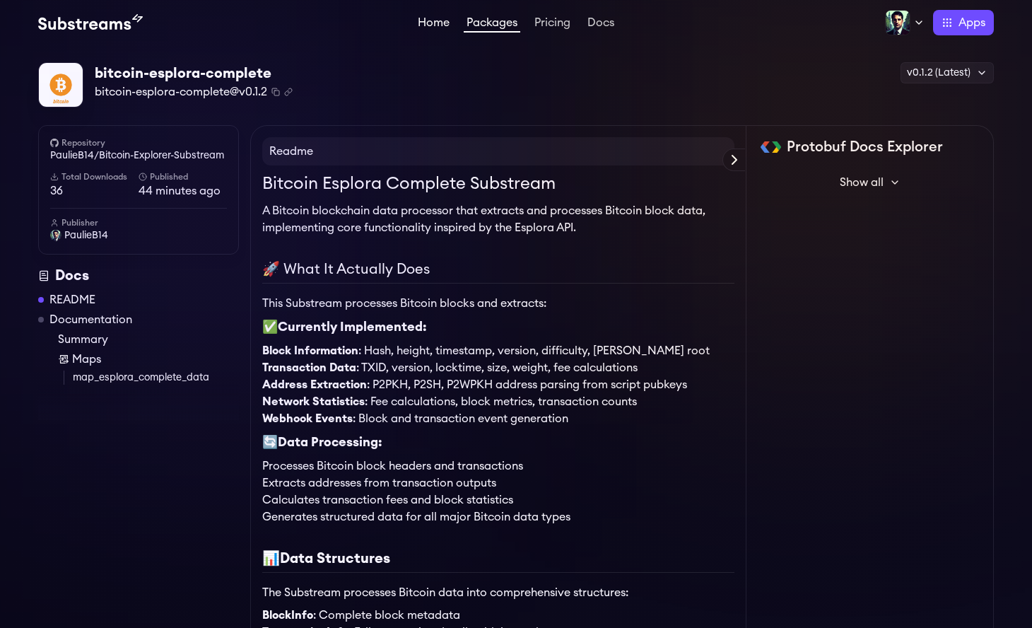
click at [431, 23] on link "Home" at bounding box center [433, 24] width 37 height 14
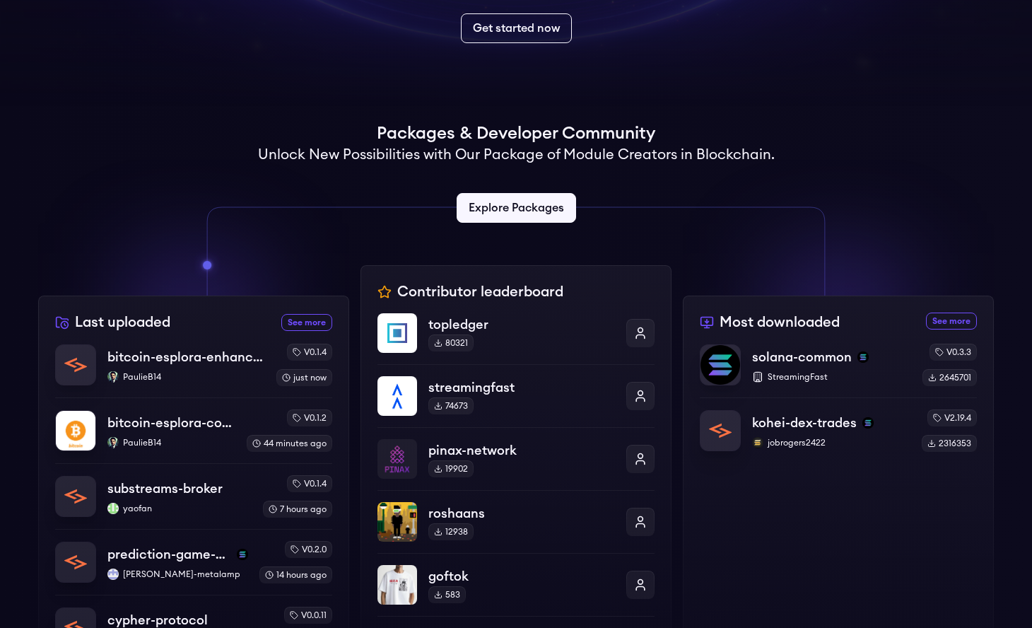
scroll to position [392, 0]
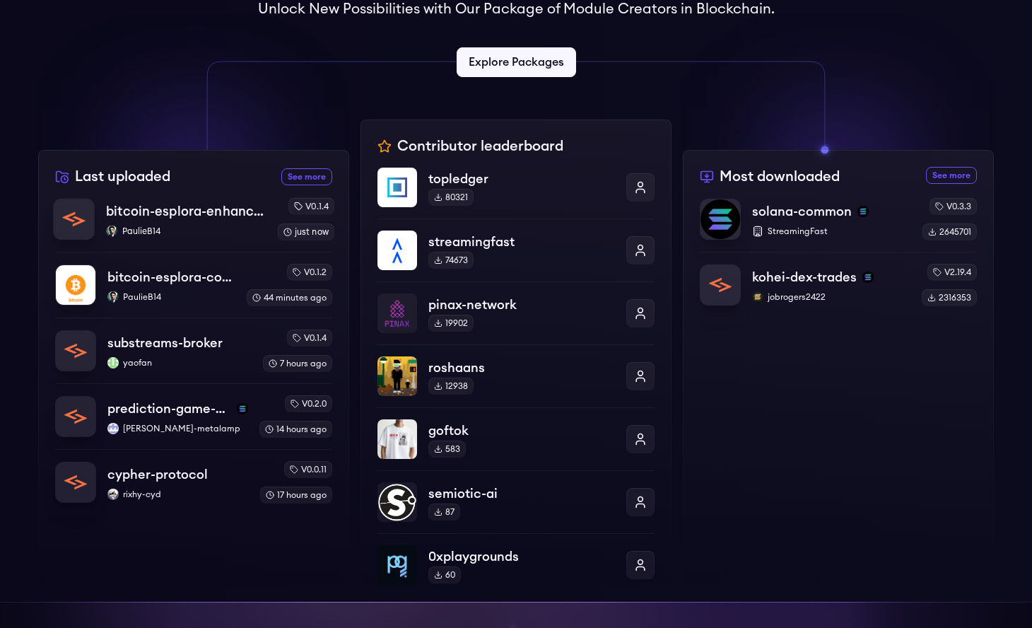
click at [212, 230] on p "PaulieB14" at bounding box center [186, 231] width 160 height 11
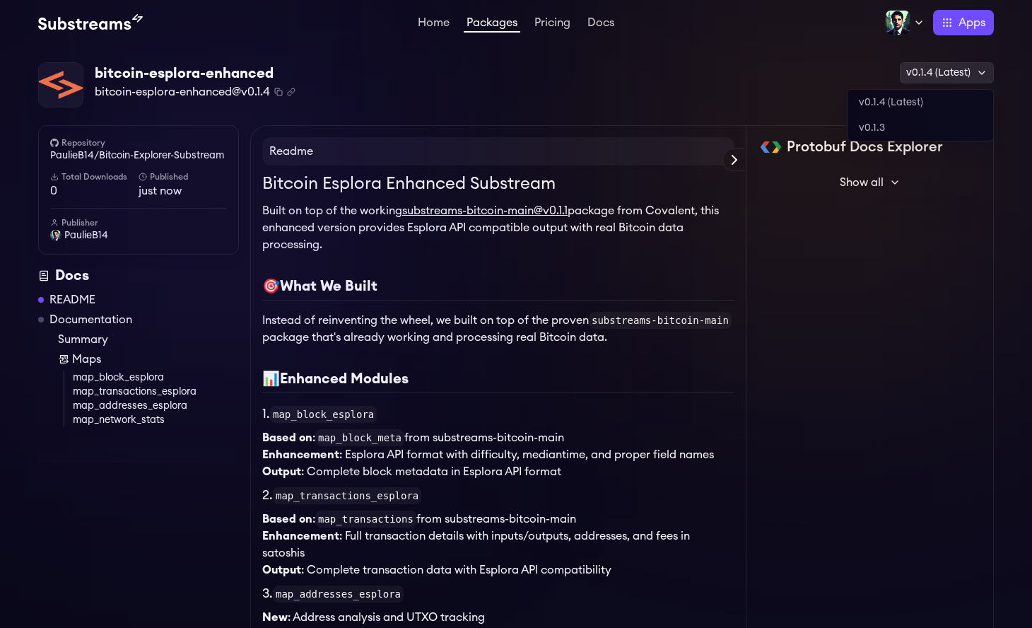
click at [963, 81] on div "v0.1.4 (Latest)" at bounding box center [947, 72] width 94 height 21
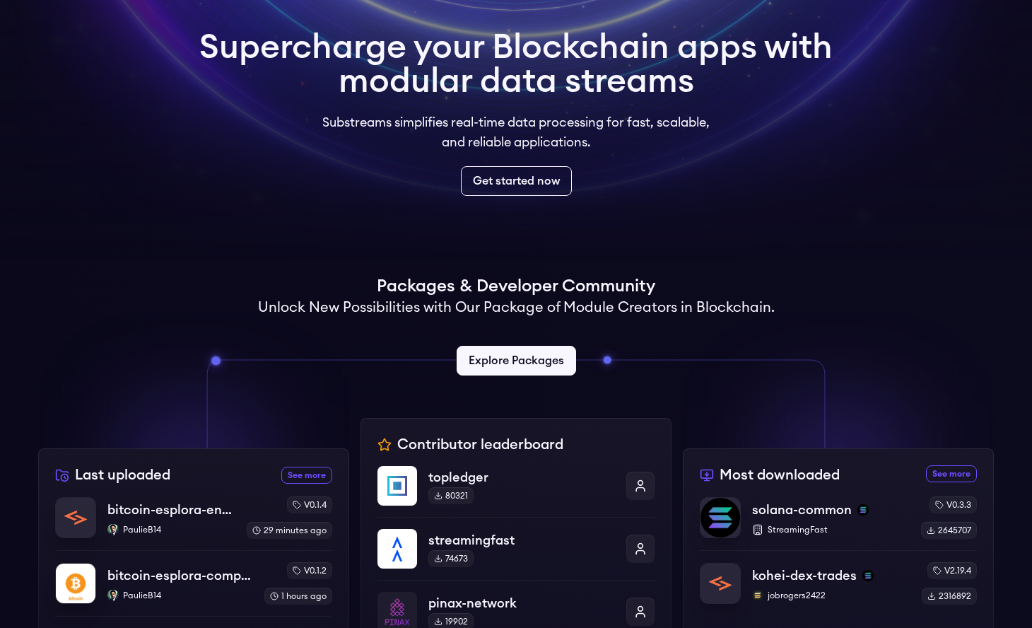
scroll to position [292, 0]
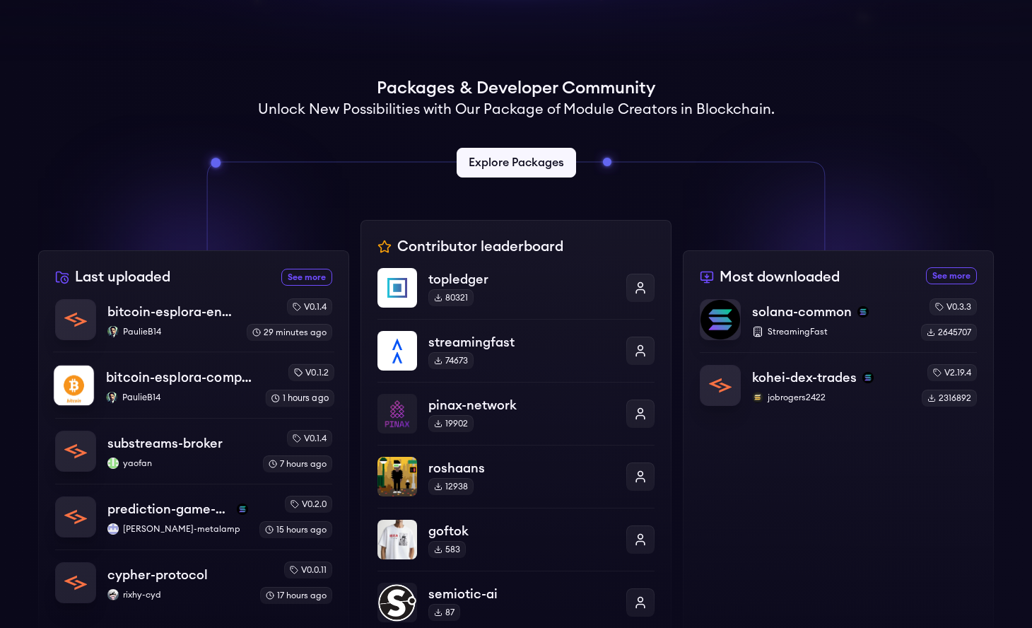
click at [178, 397] on p "PaulieB14" at bounding box center [180, 397] width 148 height 11
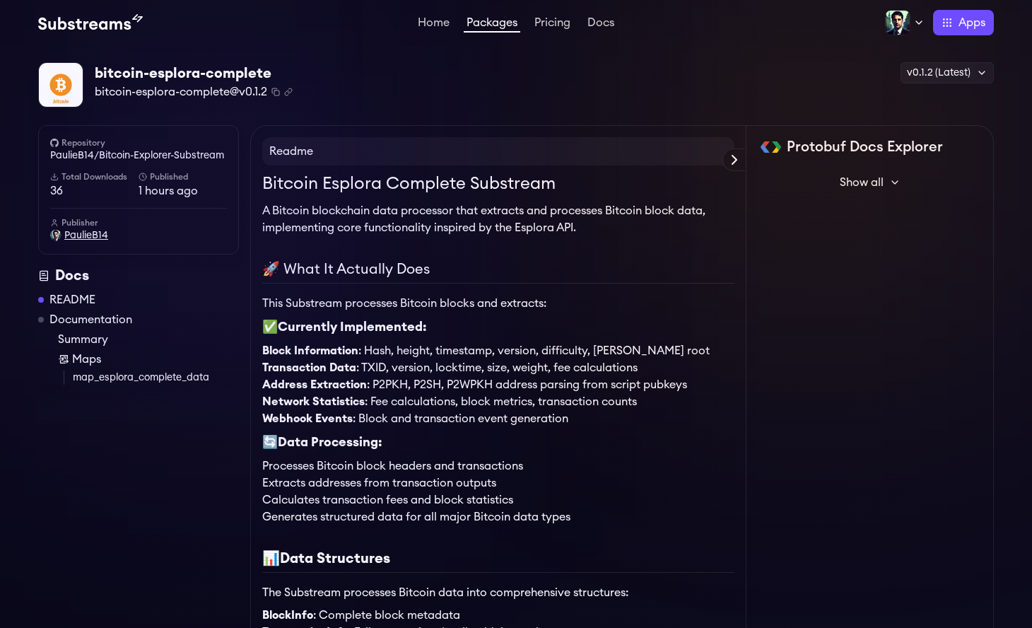
click at [73, 236] on span "PaulieB14" at bounding box center [86, 235] width 44 height 14
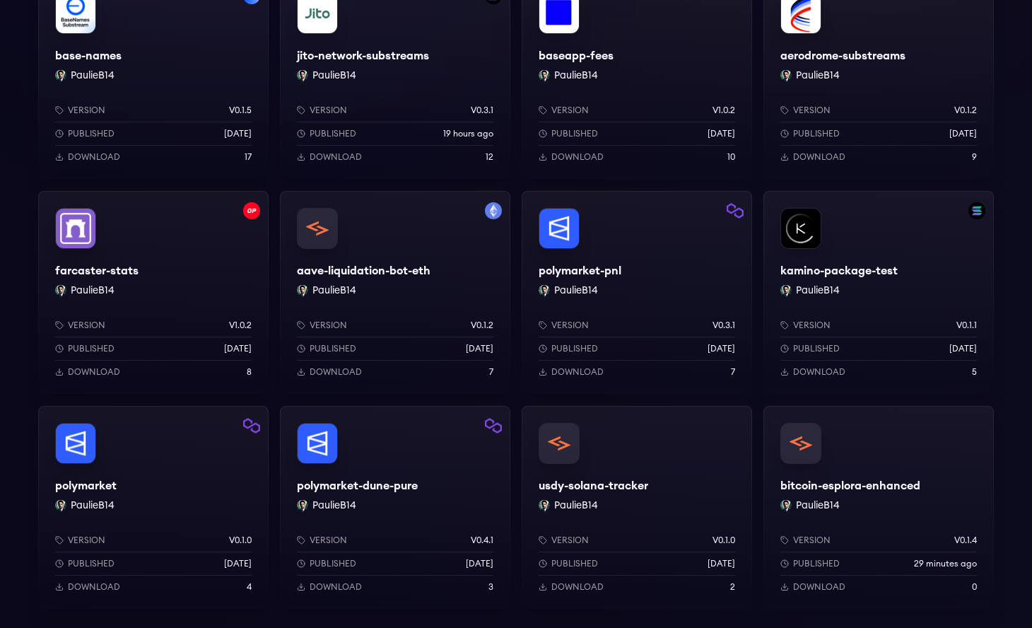
scroll to position [496, 0]
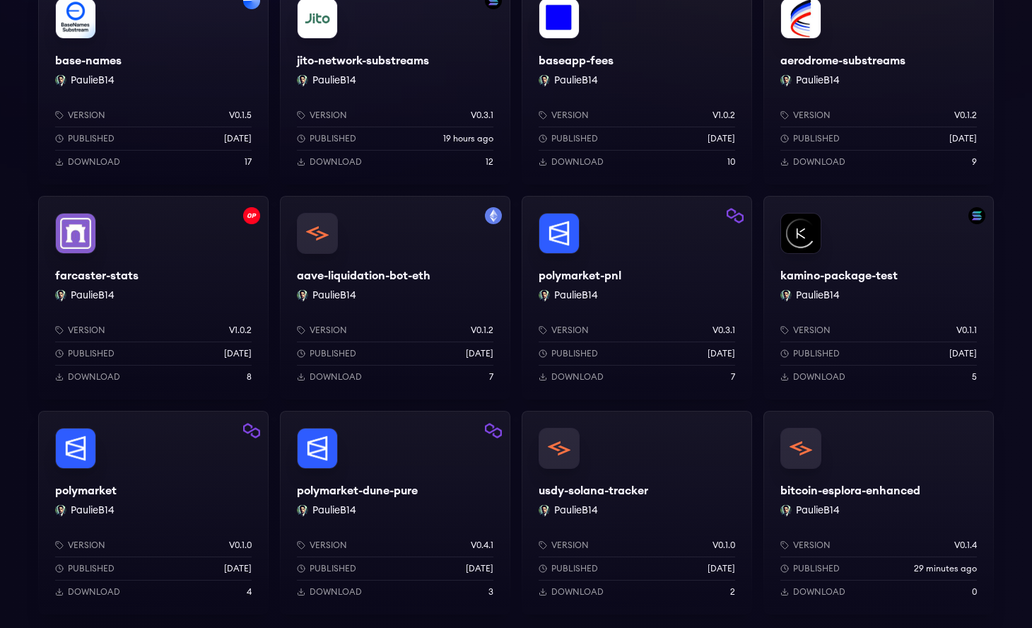
click at [428, 102] on div "Version v0.3.1 Published 19 hours ago Download 12" at bounding box center [395, 136] width 230 height 98
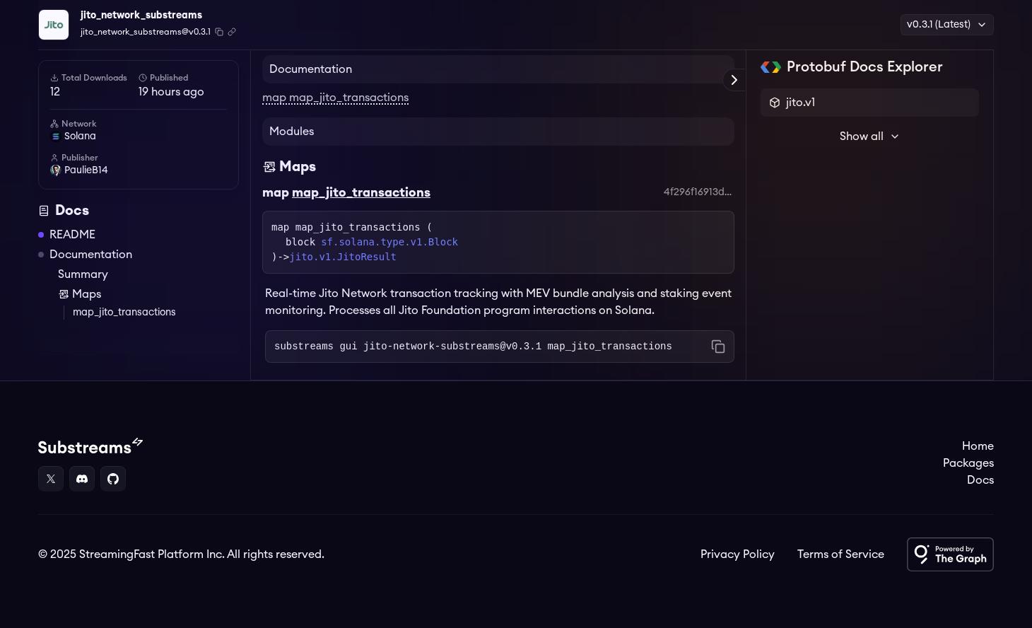
scroll to position [1784, 0]
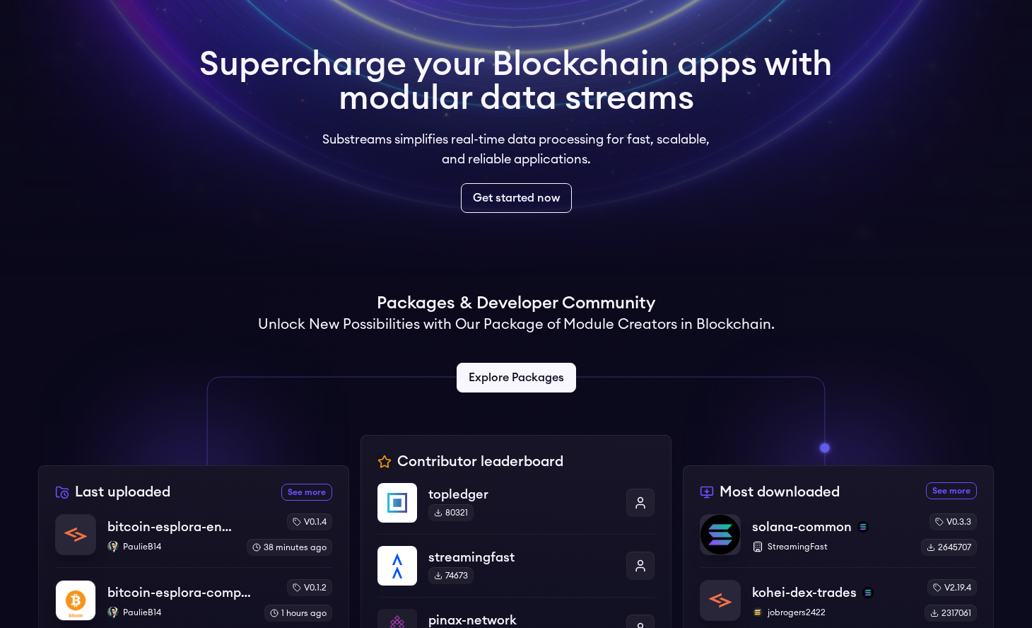
scroll to position [428, 0]
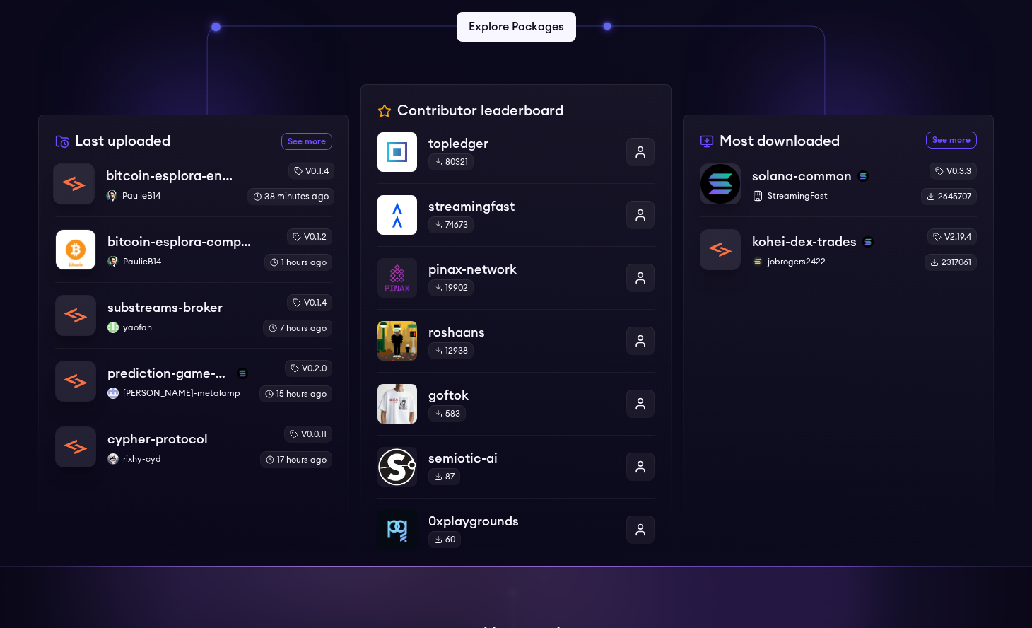
click at [175, 197] on p "PaulieB14" at bounding box center [171, 195] width 130 height 11
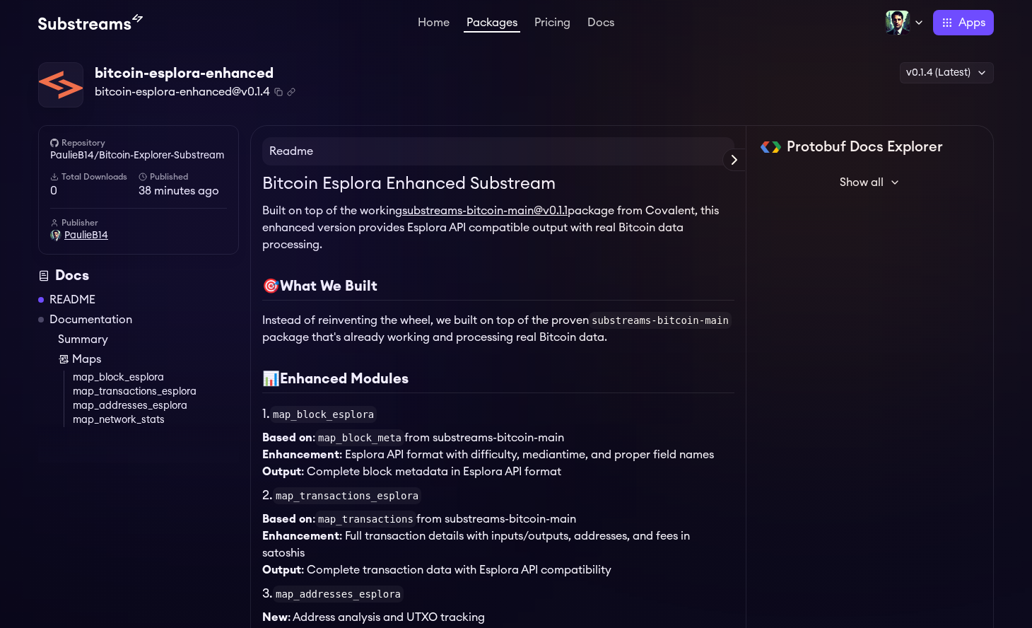
click at [83, 235] on span "PaulieB14" at bounding box center [86, 235] width 44 height 14
